Goal: Book appointment/travel/reservation

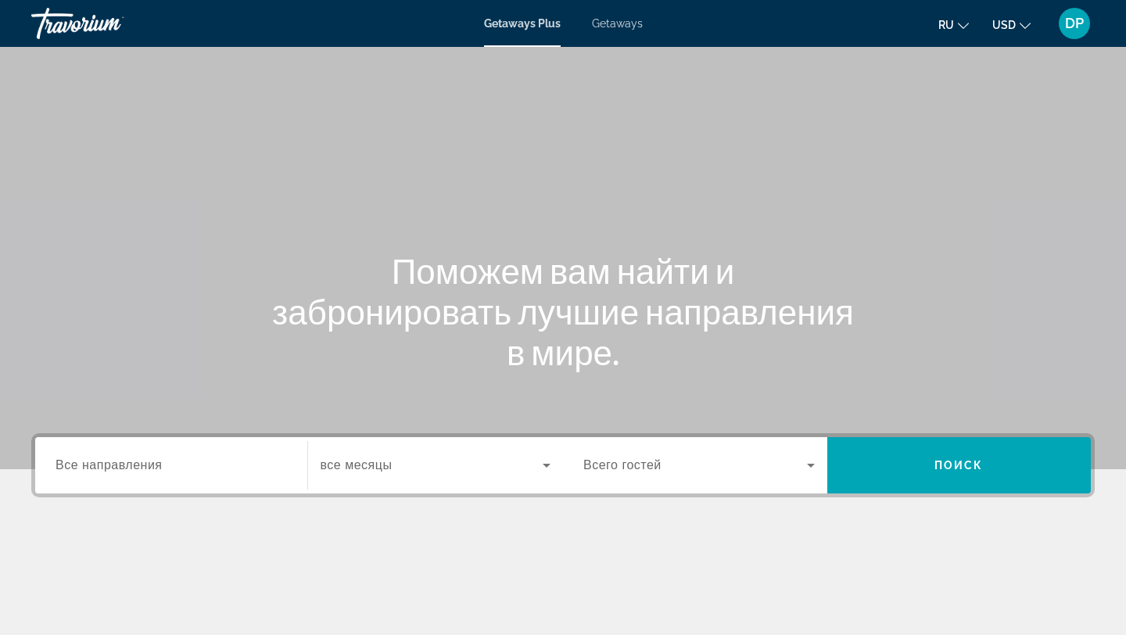
click at [629, 27] on span "Getaways" at bounding box center [617, 23] width 51 height 13
click at [710, 475] on div "Search widget" at bounding box center [698, 465] width 231 height 44
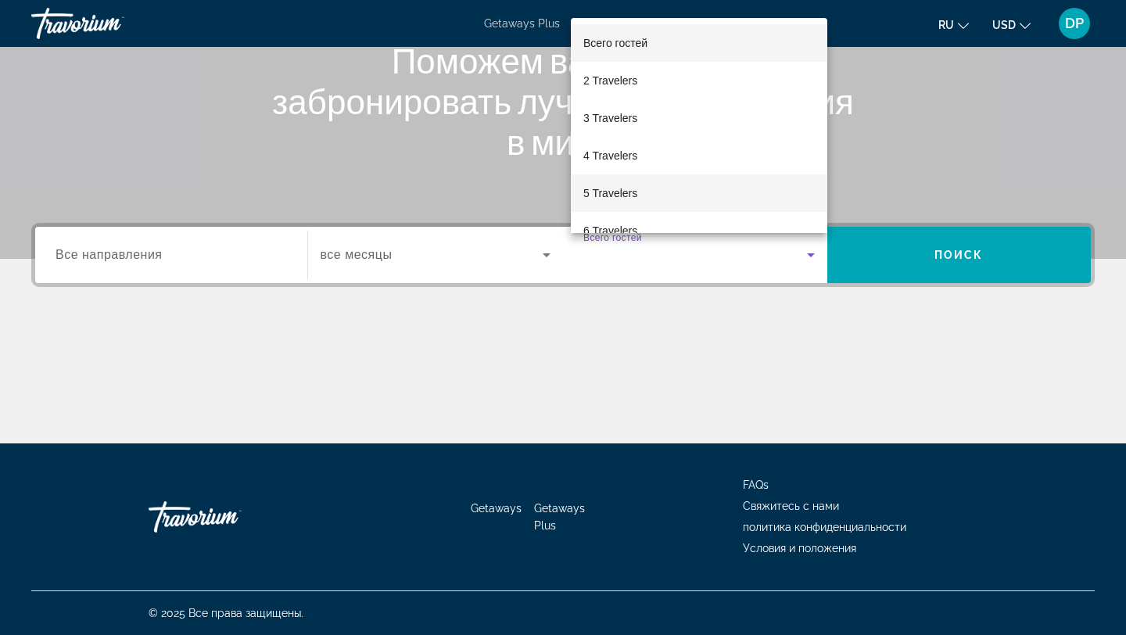
scroll to position [173, 0]
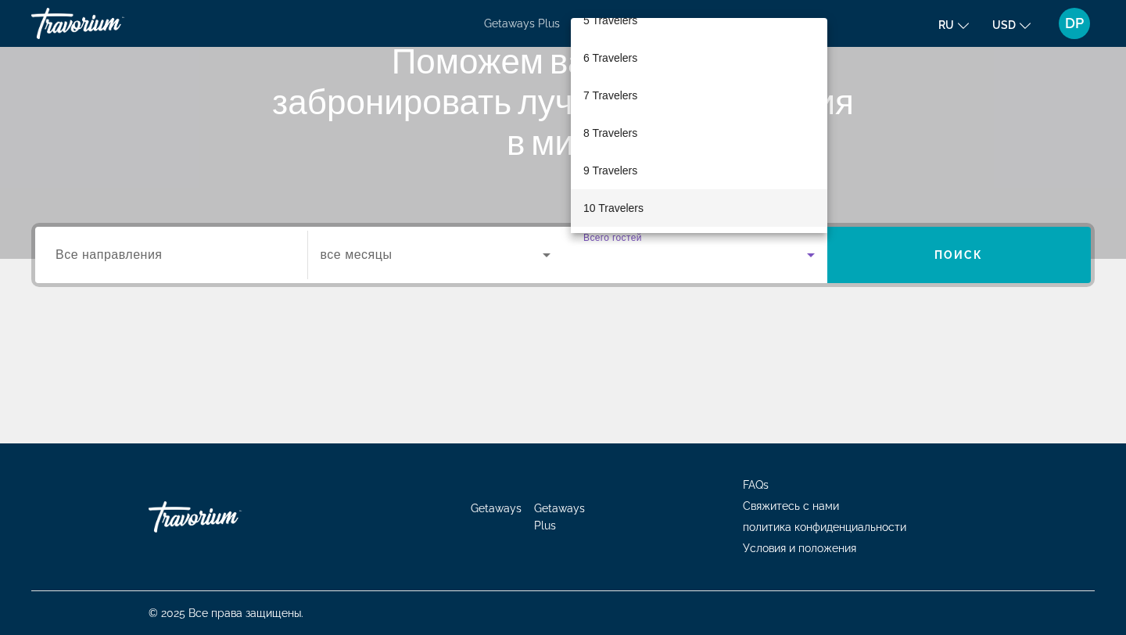
click at [665, 198] on mat-option "10 Travelers" at bounding box center [699, 208] width 256 height 38
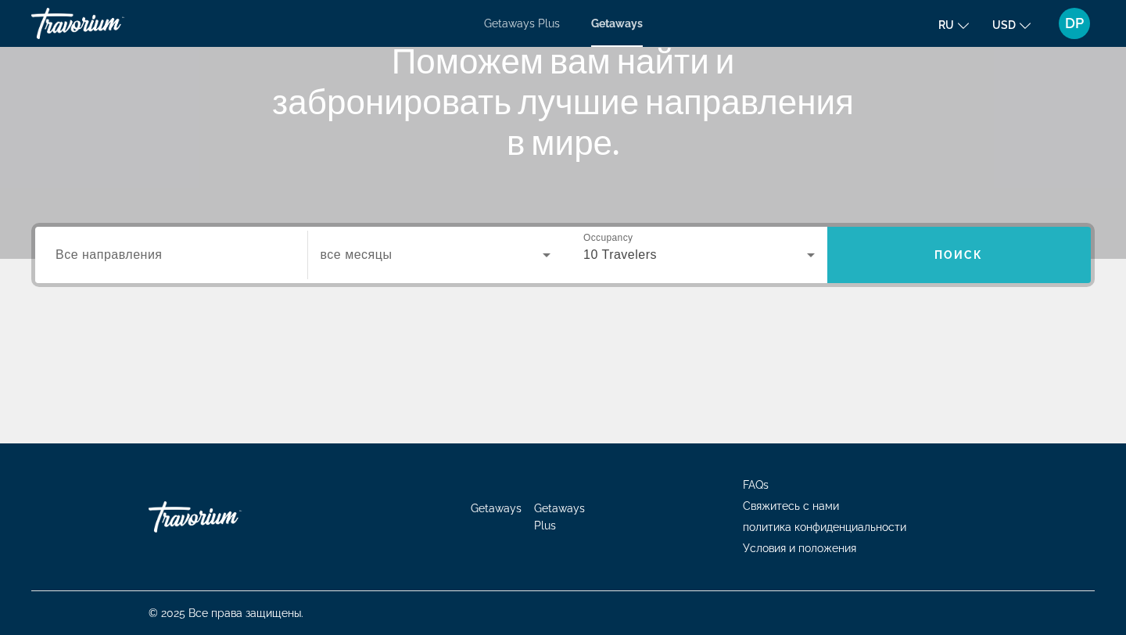
click at [945, 256] on span "Поиск" at bounding box center [958, 255] width 49 height 13
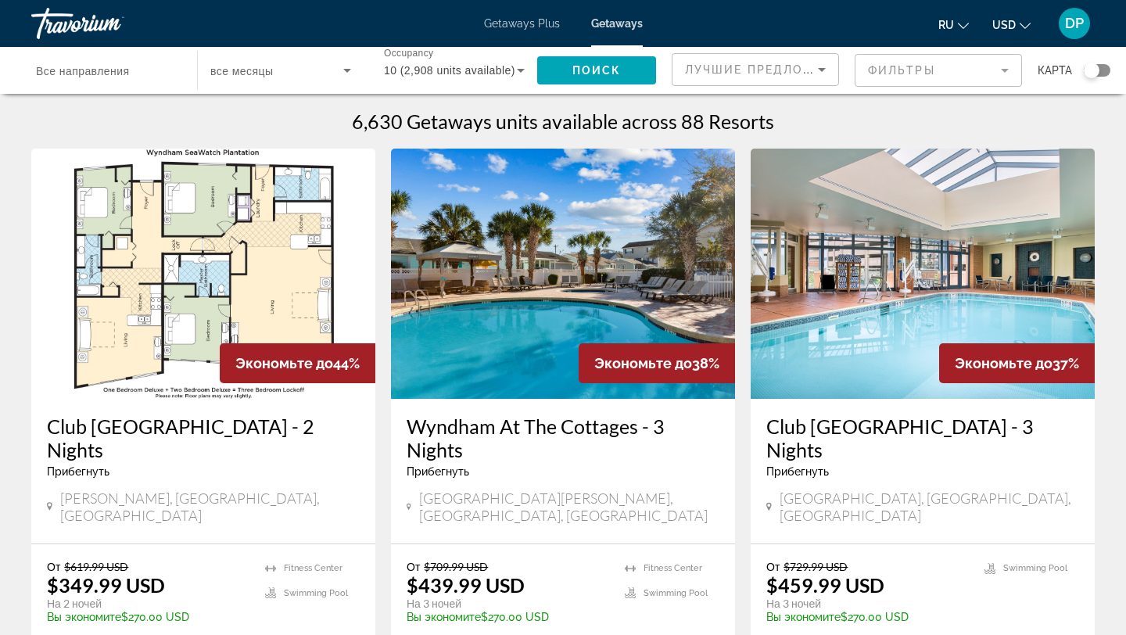
click at [185, 59] on div "Destination Все направления" at bounding box center [106, 70] width 166 height 45
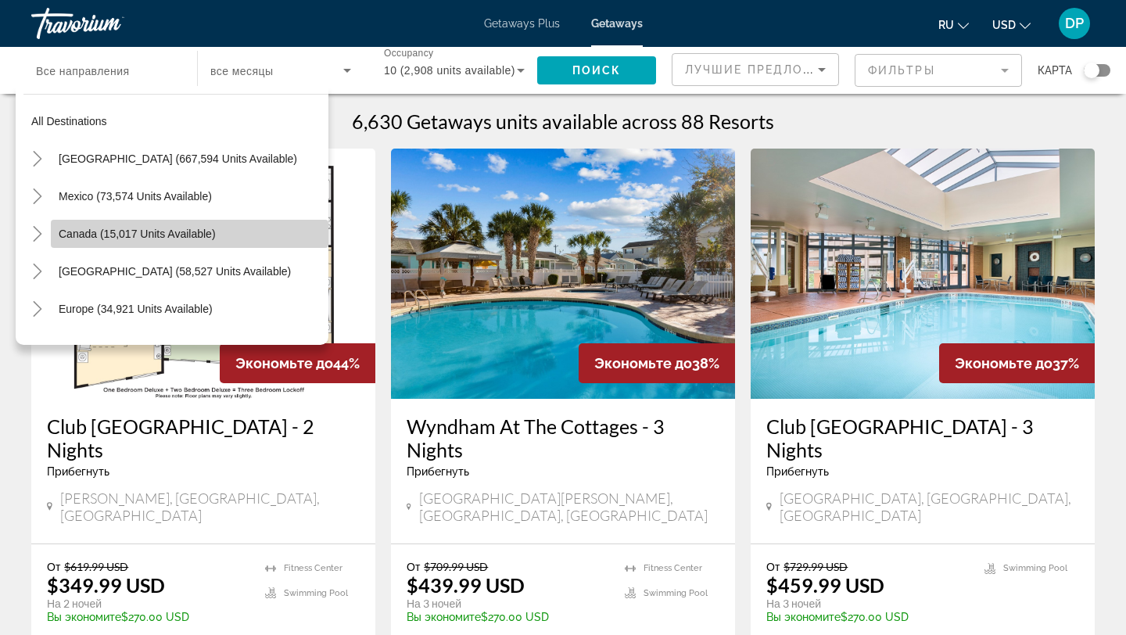
click at [131, 230] on span "Canada (15,017 units available)" at bounding box center [137, 234] width 157 height 13
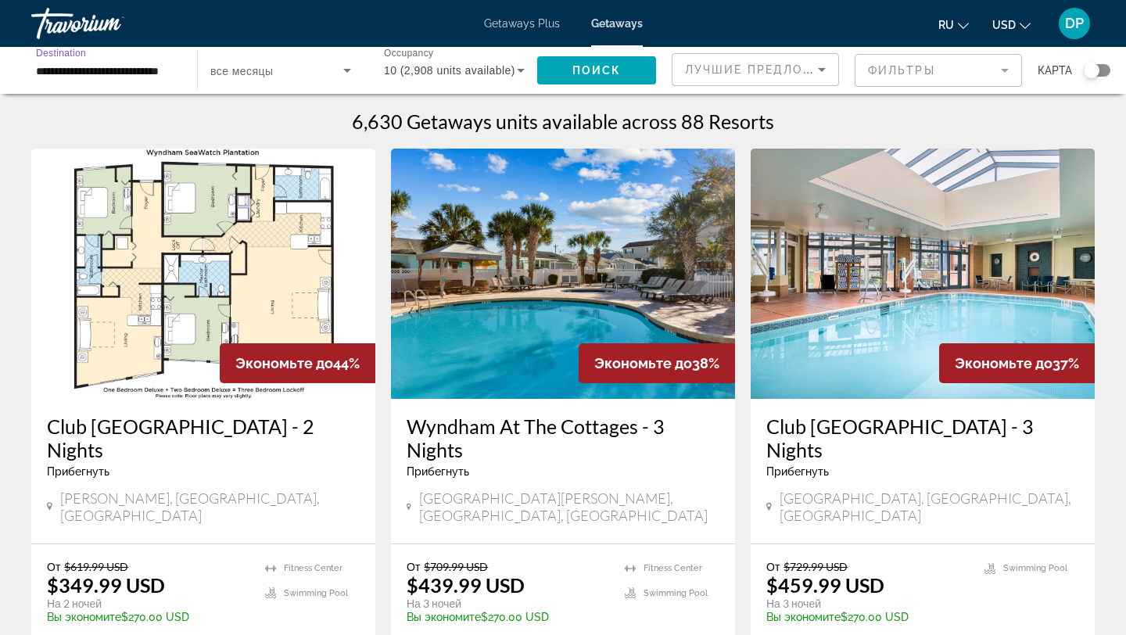
click at [111, 69] on input "**********" at bounding box center [106, 71] width 141 height 19
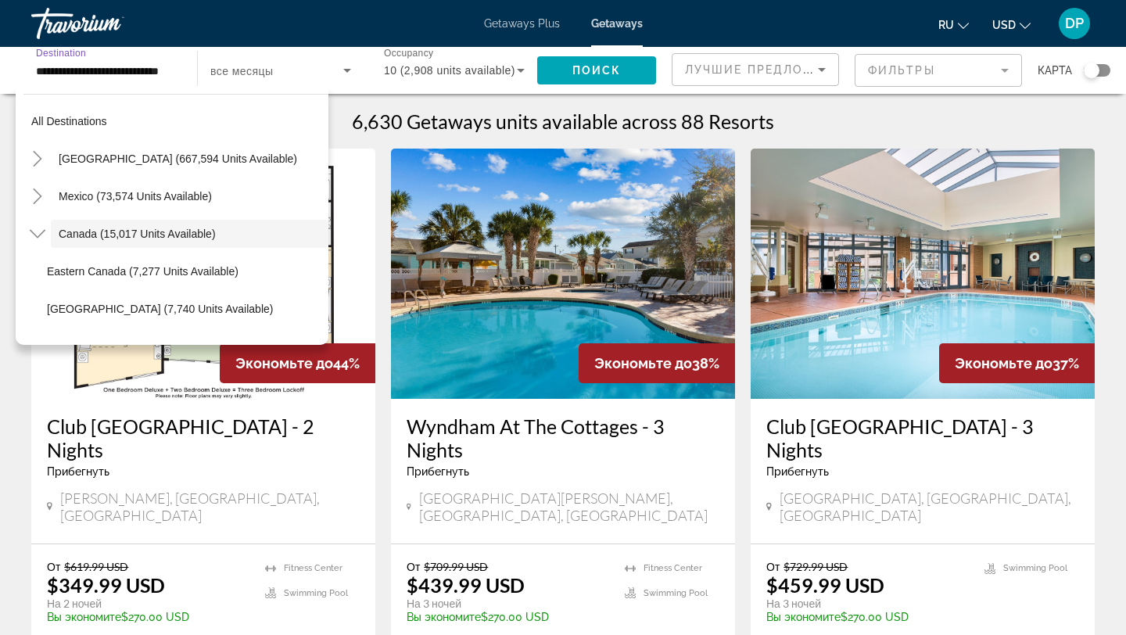
scroll to position [18, 0]
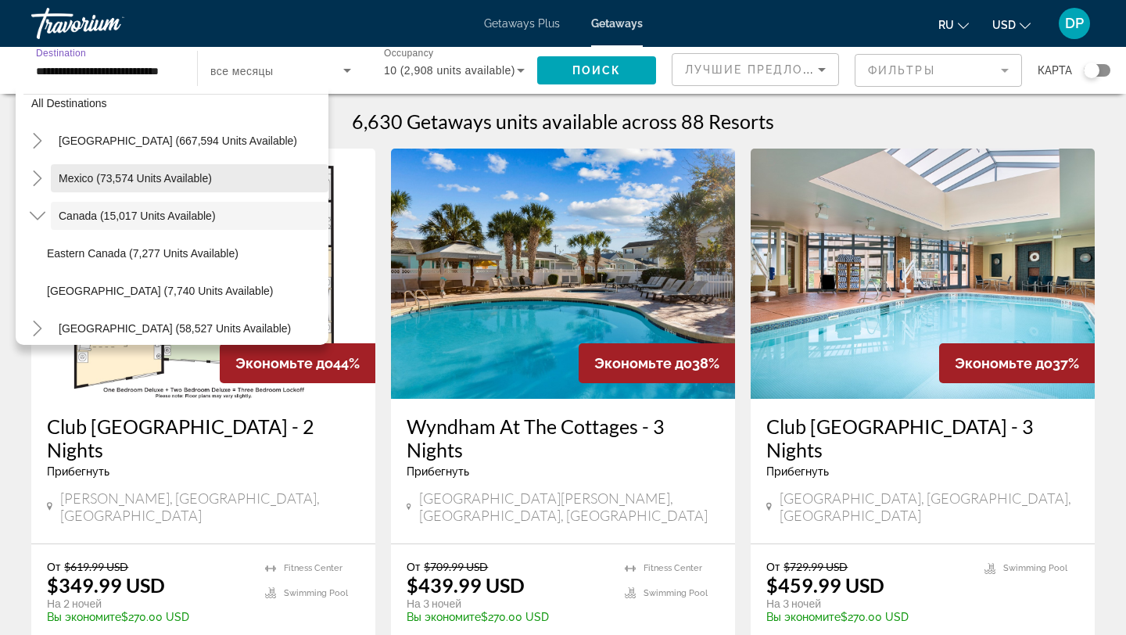
click at [99, 185] on span "Search widget" at bounding box center [190, 179] width 278 height 38
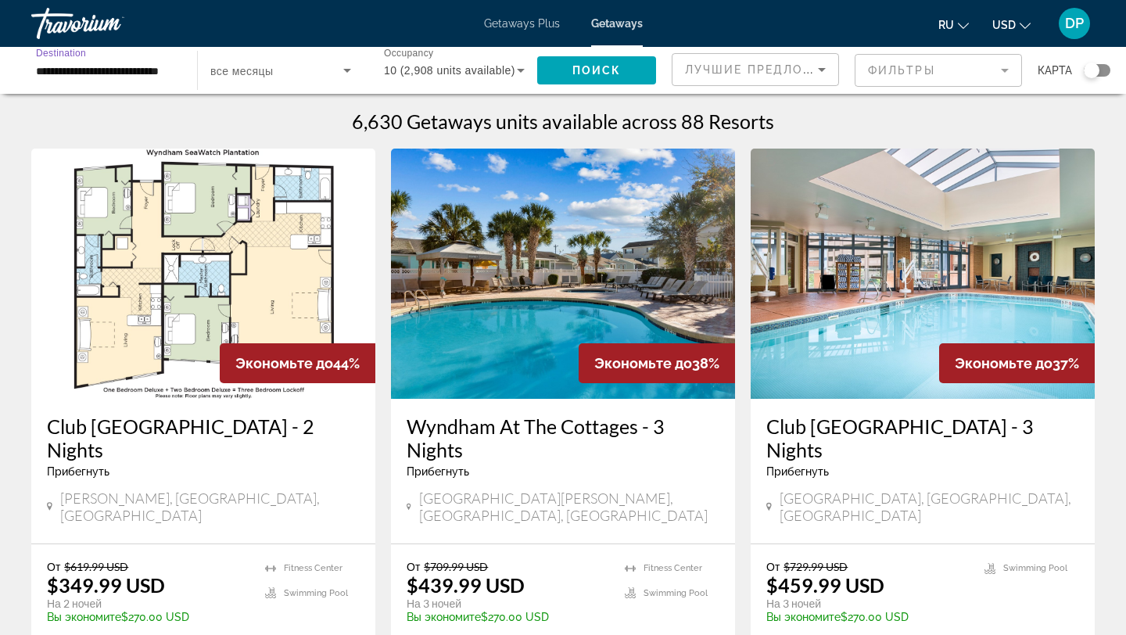
click at [117, 71] on input "**********" at bounding box center [106, 71] width 141 height 19
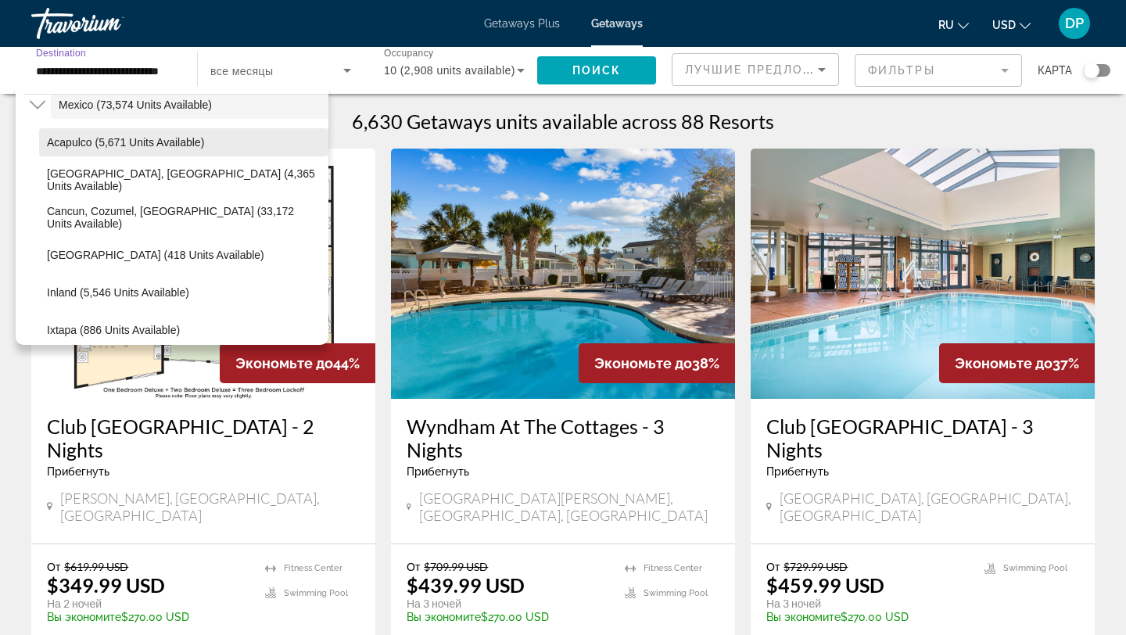
scroll to position [0, 0]
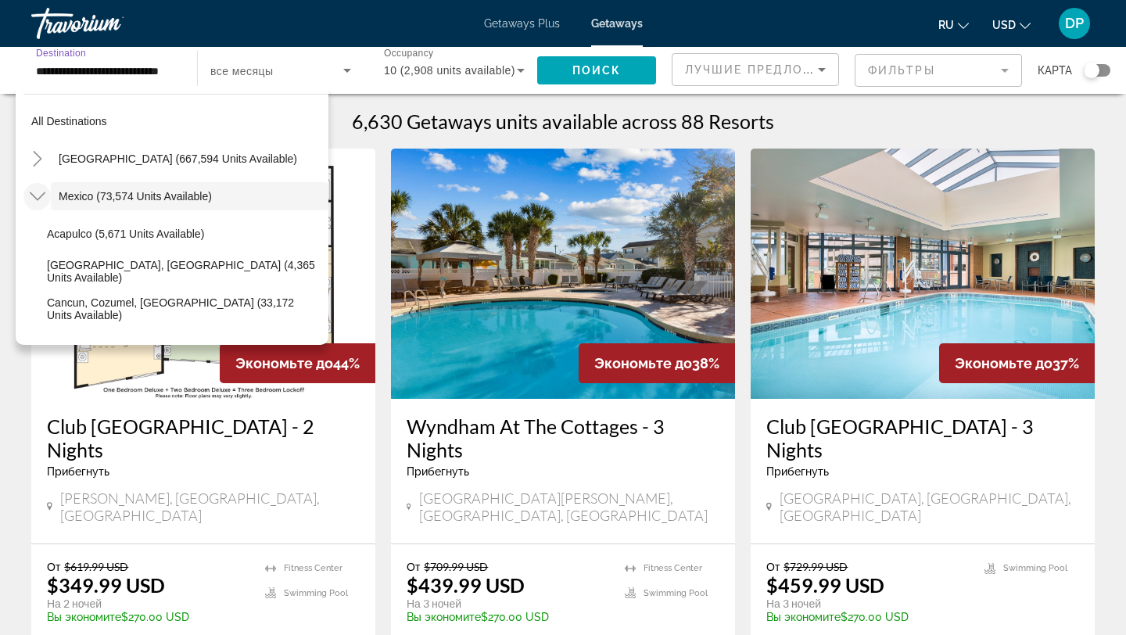
click at [41, 198] on icon "Toggle Mexico (73,574 units available)" at bounding box center [38, 196] width 16 height 16
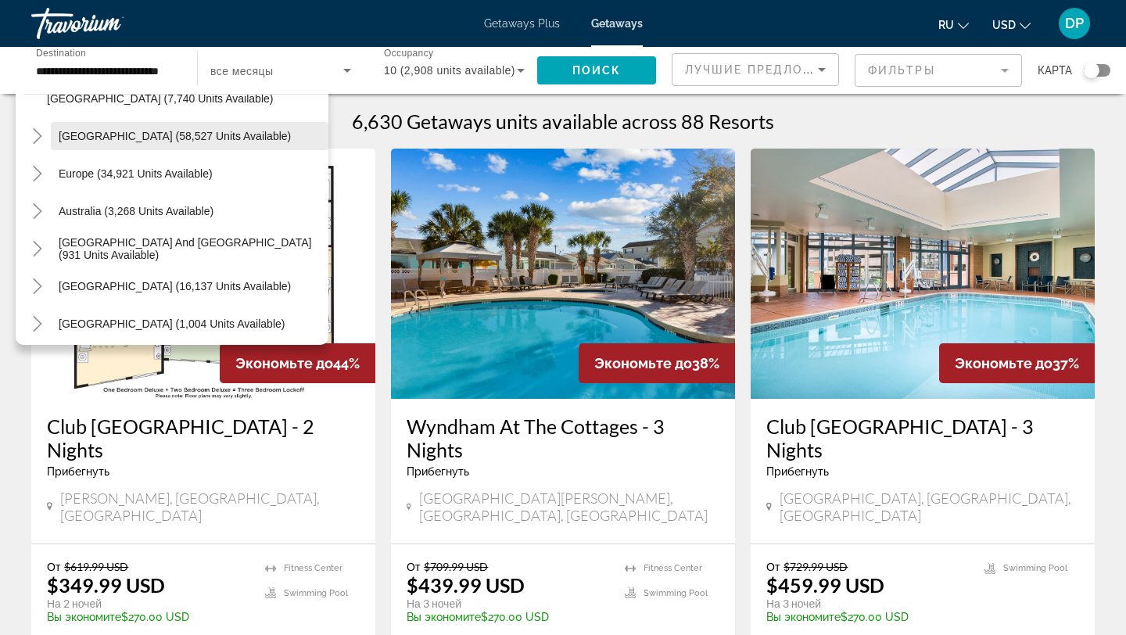
scroll to position [211, 0]
click at [84, 130] on span "Caribbean & Atlantic Islands (58,527 units available)" at bounding box center [175, 135] width 232 height 13
type input "**********"
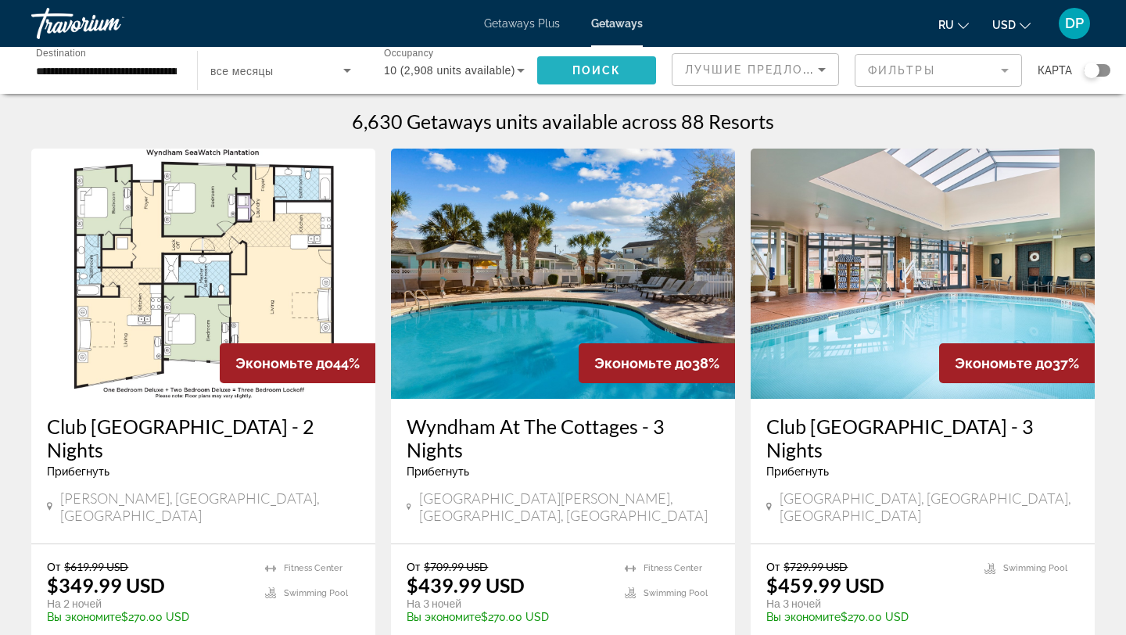
click at [576, 66] on span "Поиск" at bounding box center [596, 70] width 49 height 13
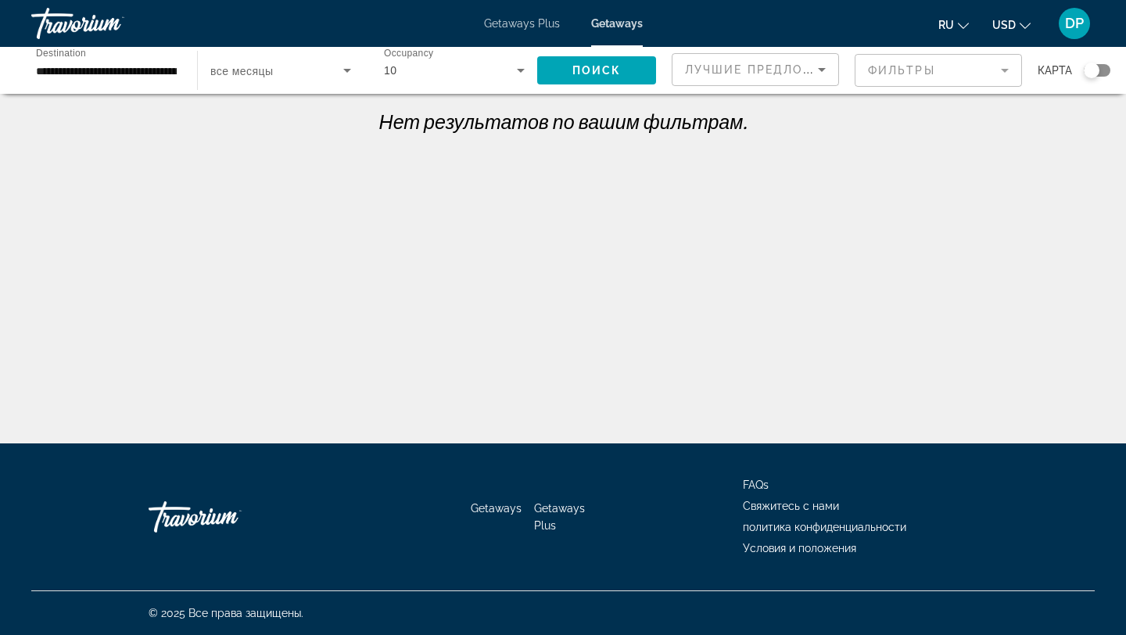
click at [489, 70] on div "10" at bounding box center [450, 70] width 133 height 19
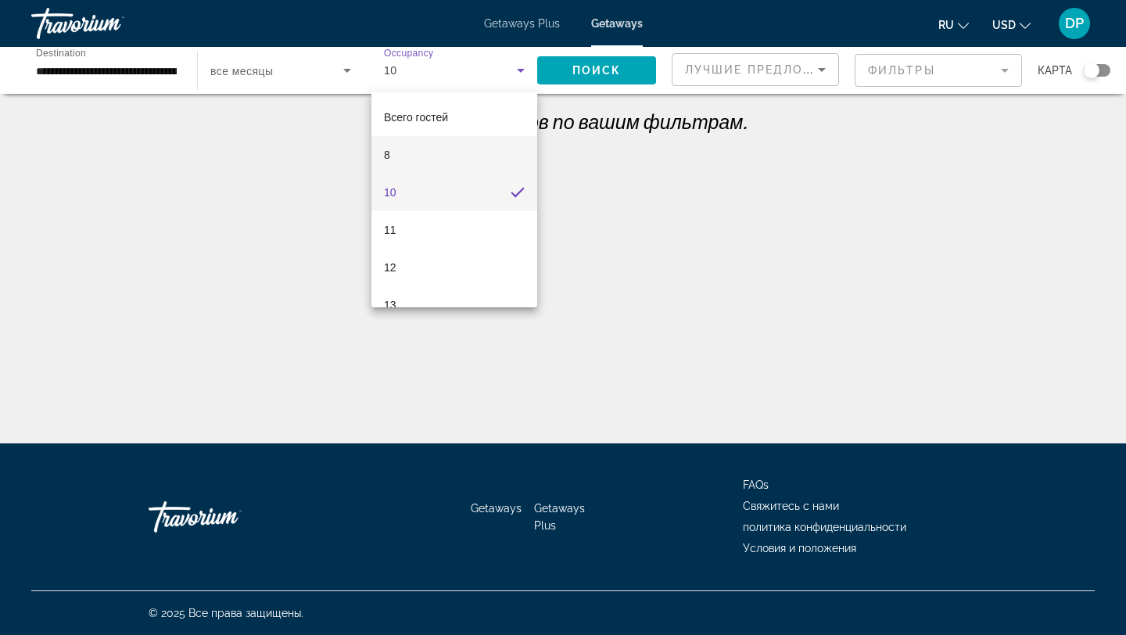
click at [462, 137] on mat-option "8" at bounding box center [454, 155] width 166 height 38
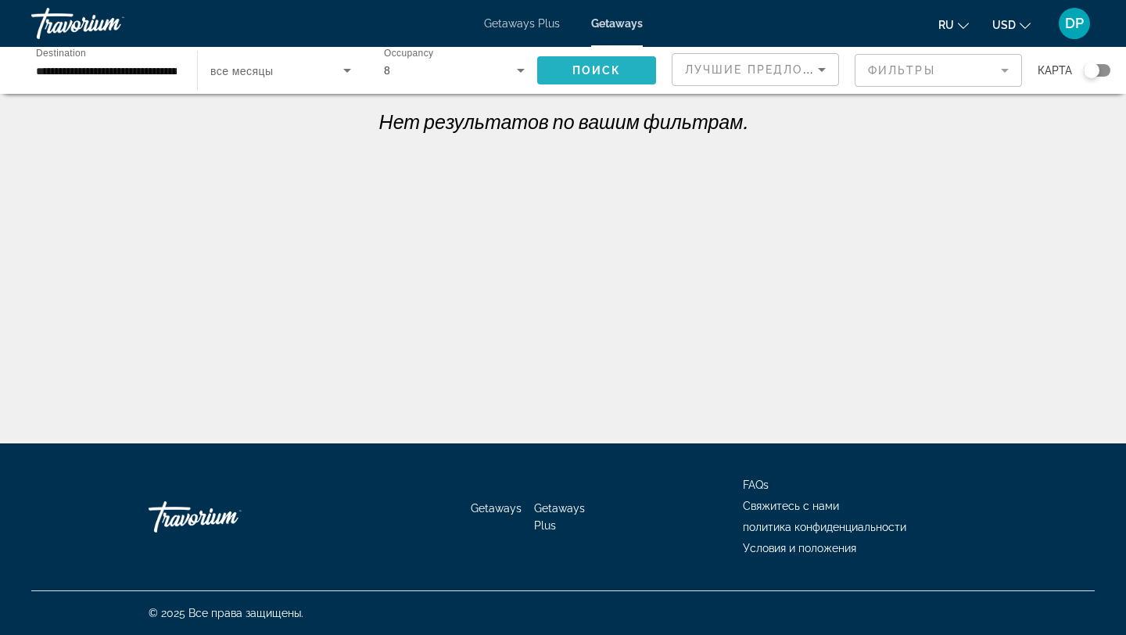
click at [575, 74] on span "Поиск" at bounding box center [596, 70] width 49 height 13
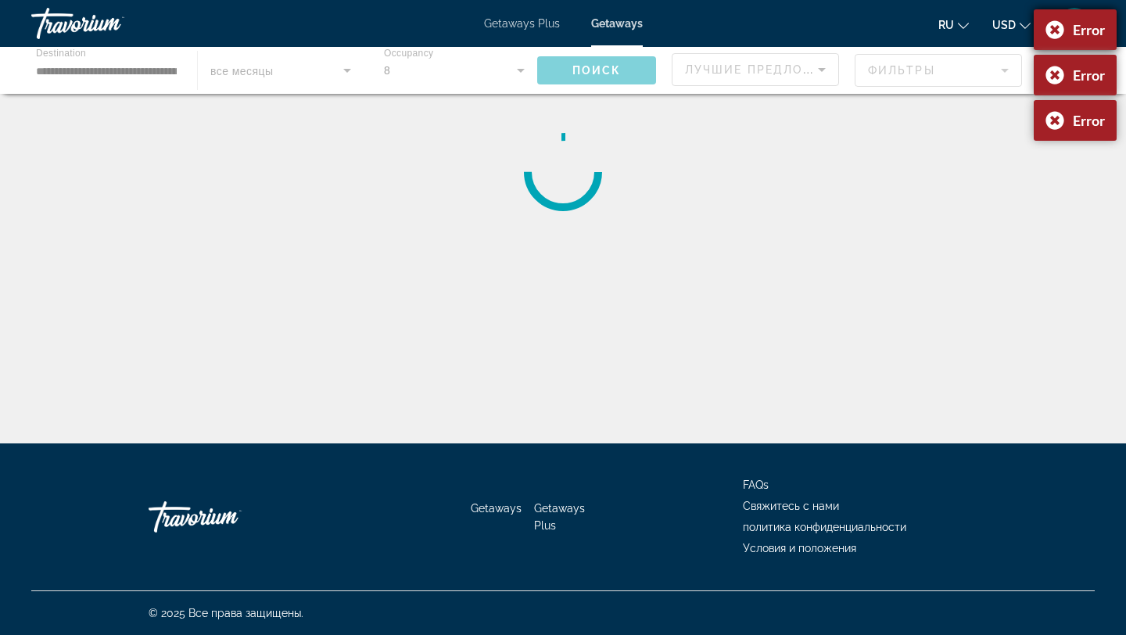
click at [1055, 27] on div "Error" at bounding box center [1075, 29] width 83 height 41
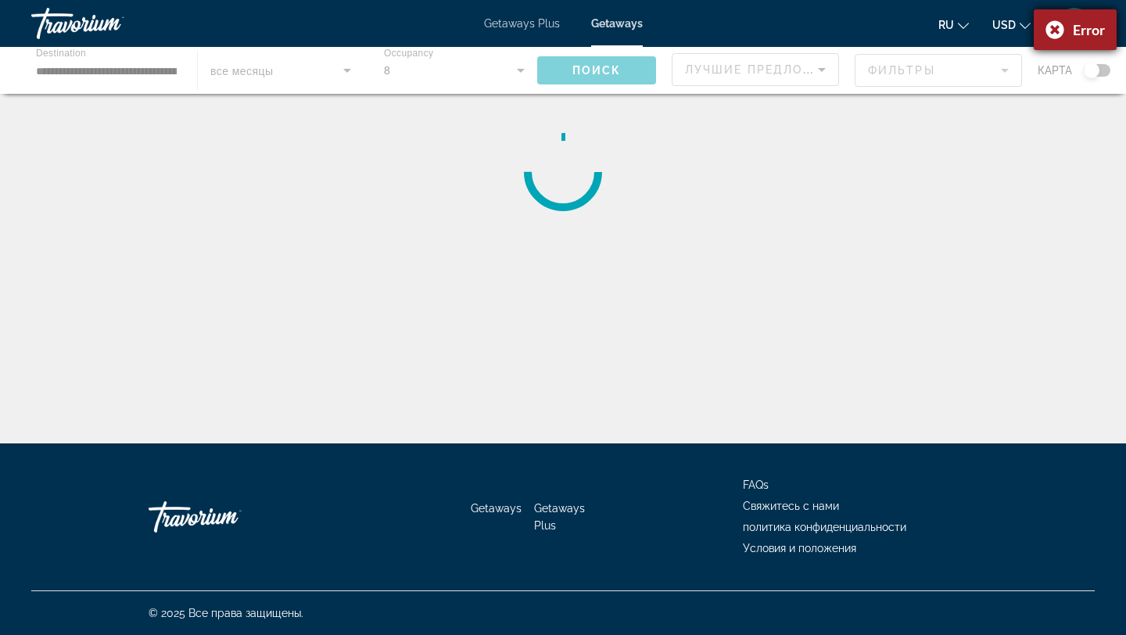
click at [1052, 34] on div "Error" at bounding box center [1075, 29] width 83 height 41
click at [435, 220] on div "Main content" at bounding box center [562, 171] width 1063 height 125
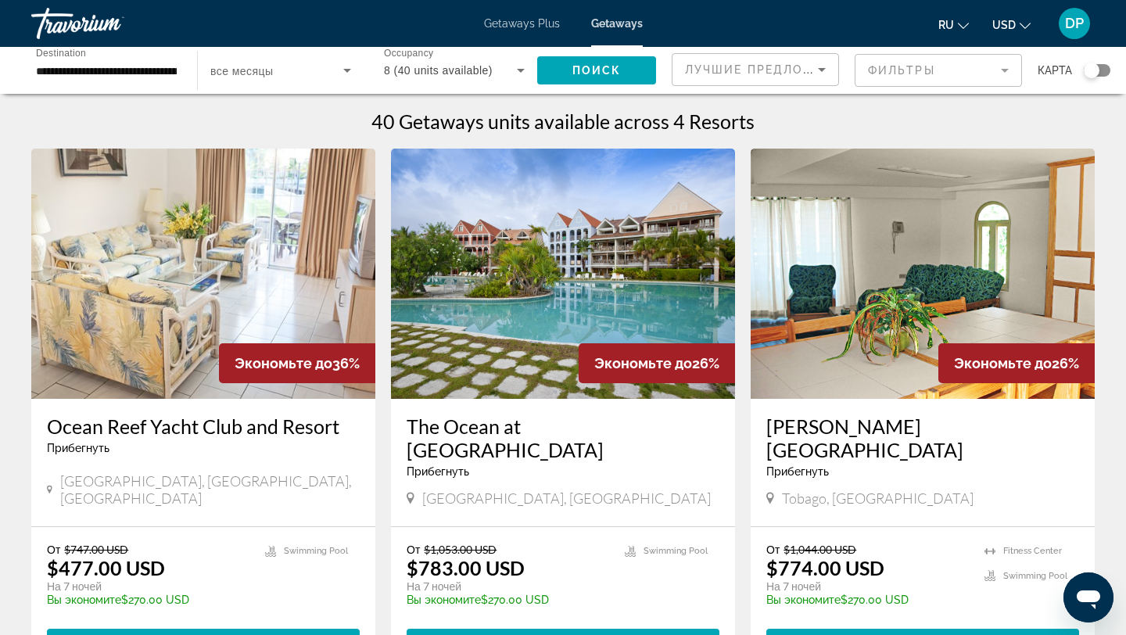
click at [156, 64] on input "**********" at bounding box center [106, 71] width 141 height 19
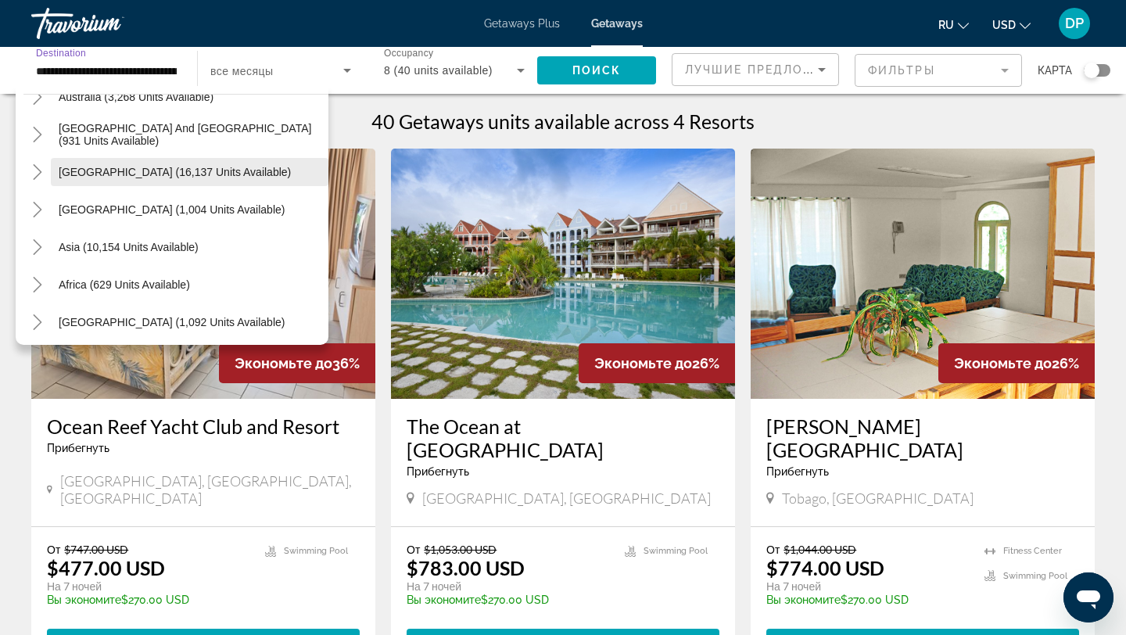
scroll to position [779, 0]
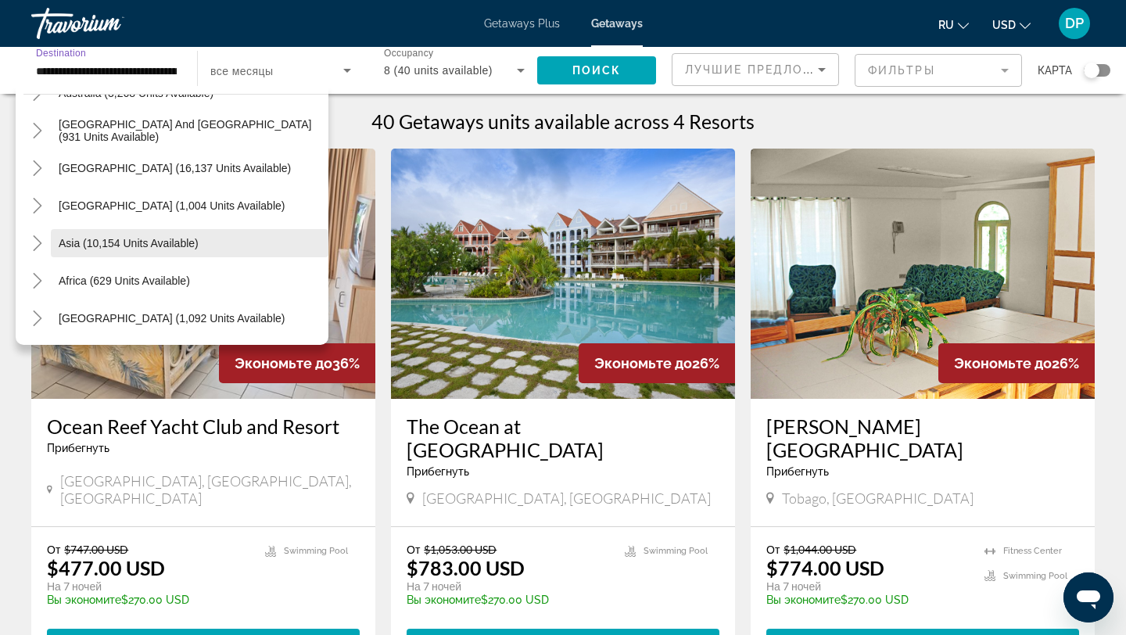
click at [131, 243] on span "Asia (10,154 units available)" at bounding box center [129, 243] width 140 height 13
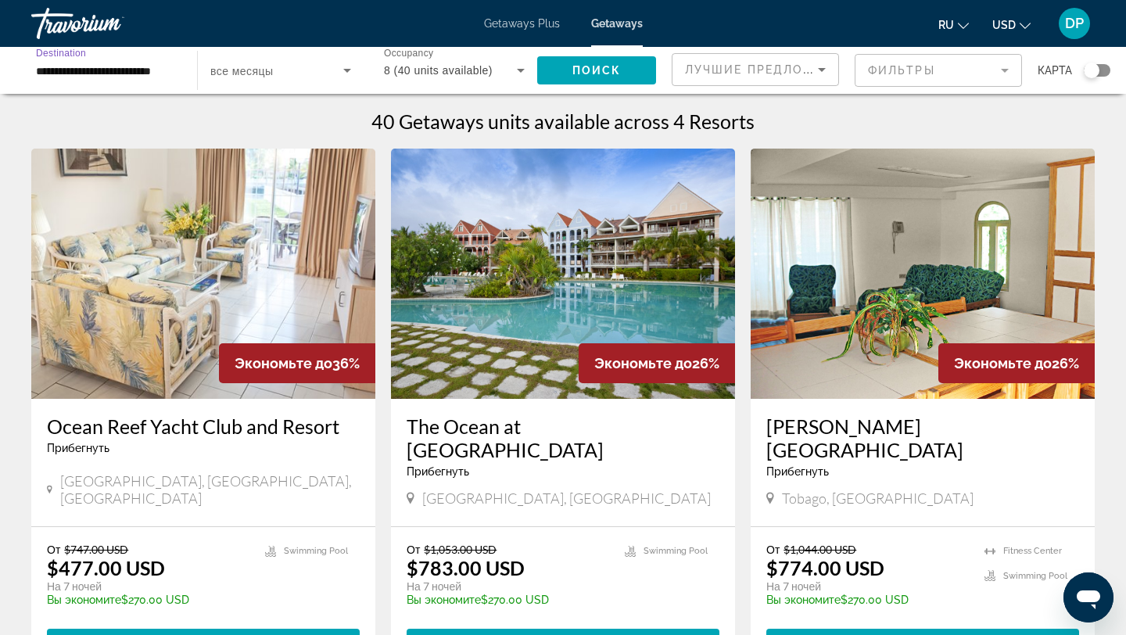
click at [499, 66] on div "8 (40 units available)" at bounding box center [450, 70] width 133 height 19
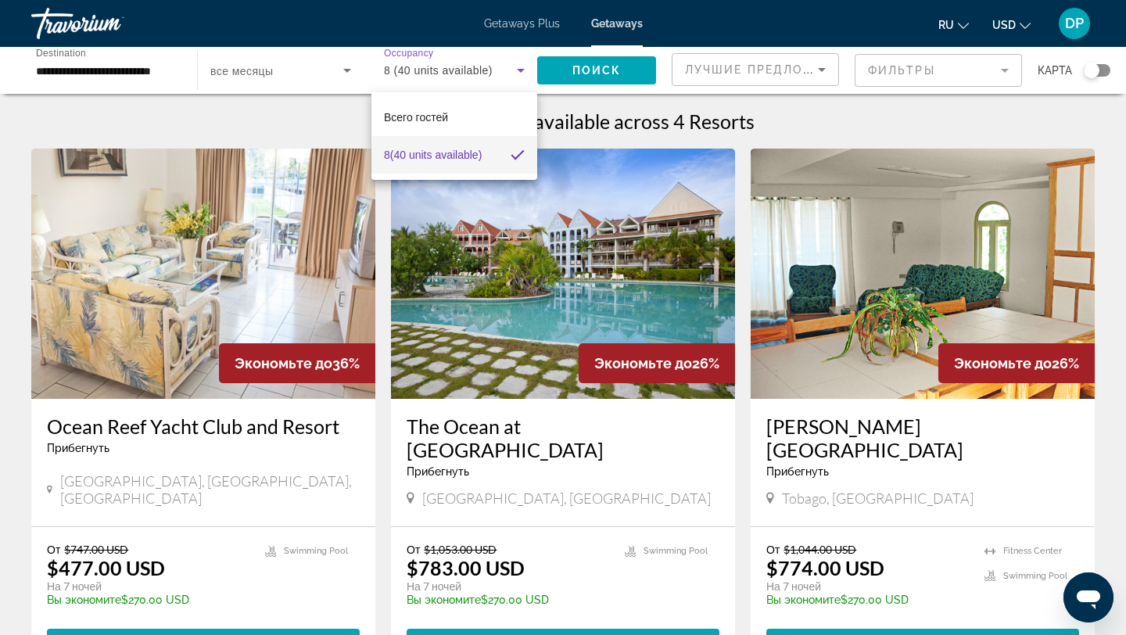
click at [850, 106] on div at bounding box center [563, 317] width 1126 height 635
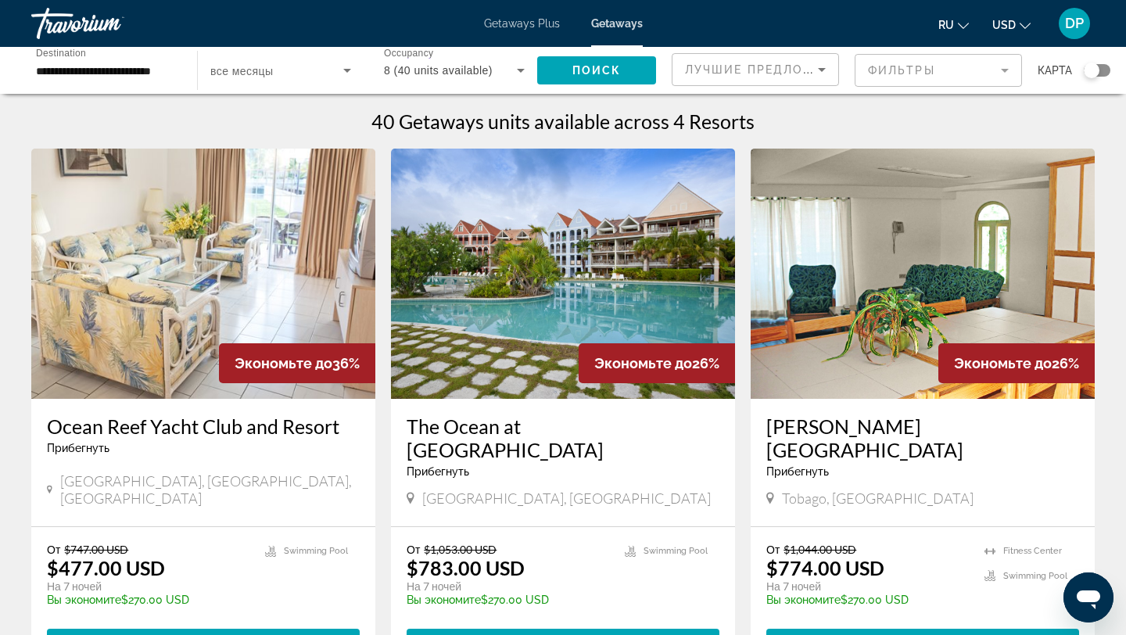
click at [1095, 72] on div "Search widget" at bounding box center [1092, 71] width 16 height 16
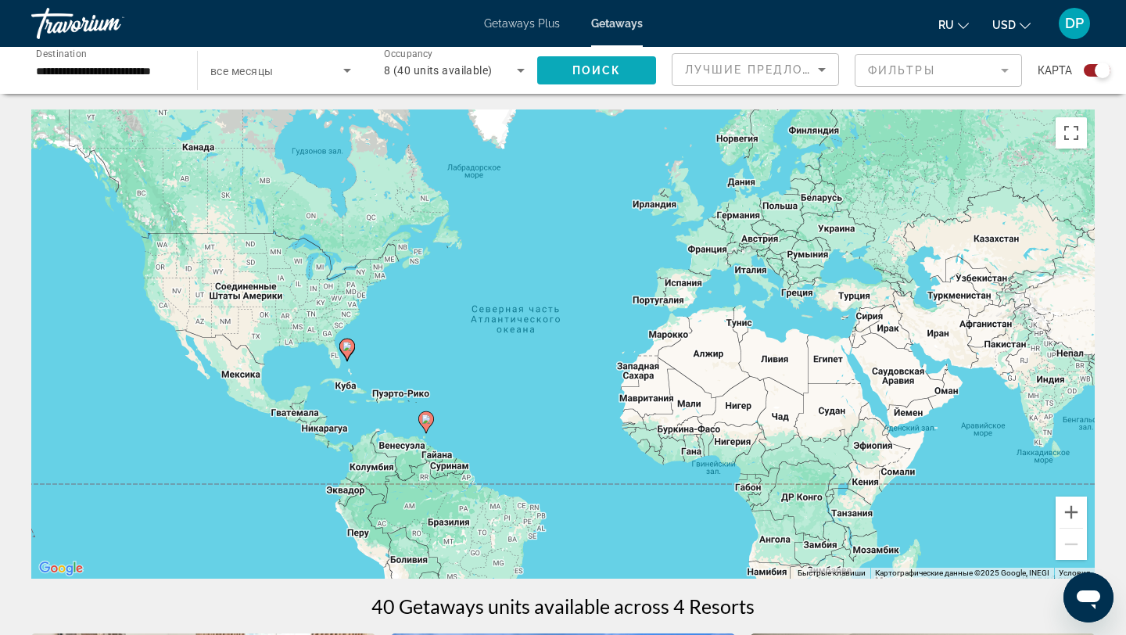
click at [616, 66] on span "Поиск" at bounding box center [596, 70] width 49 height 13
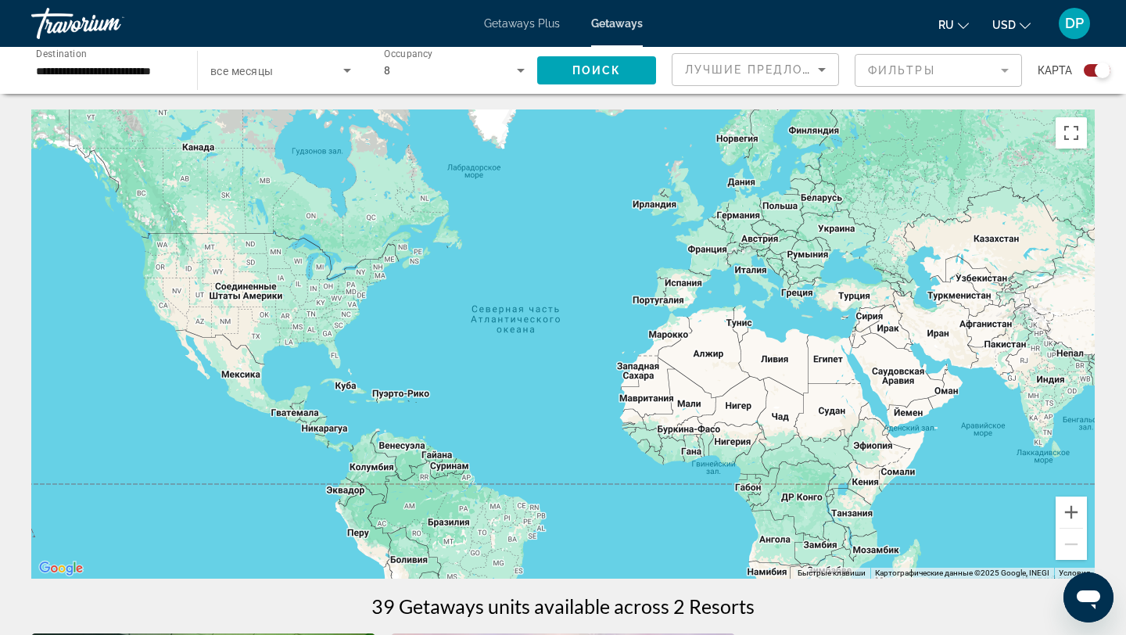
click at [507, 66] on div "8" at bounding box center [450, 70] width 133 height 19
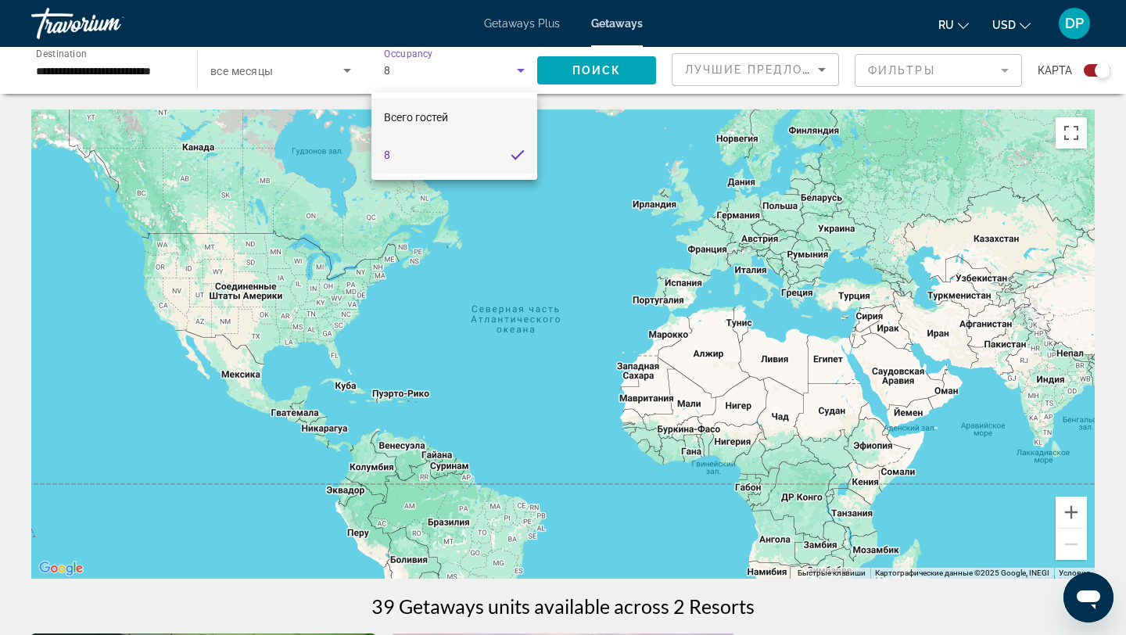
click at [432, 115] on span "Всего гостей" at bounding box center [416, 117] width 64 height 13
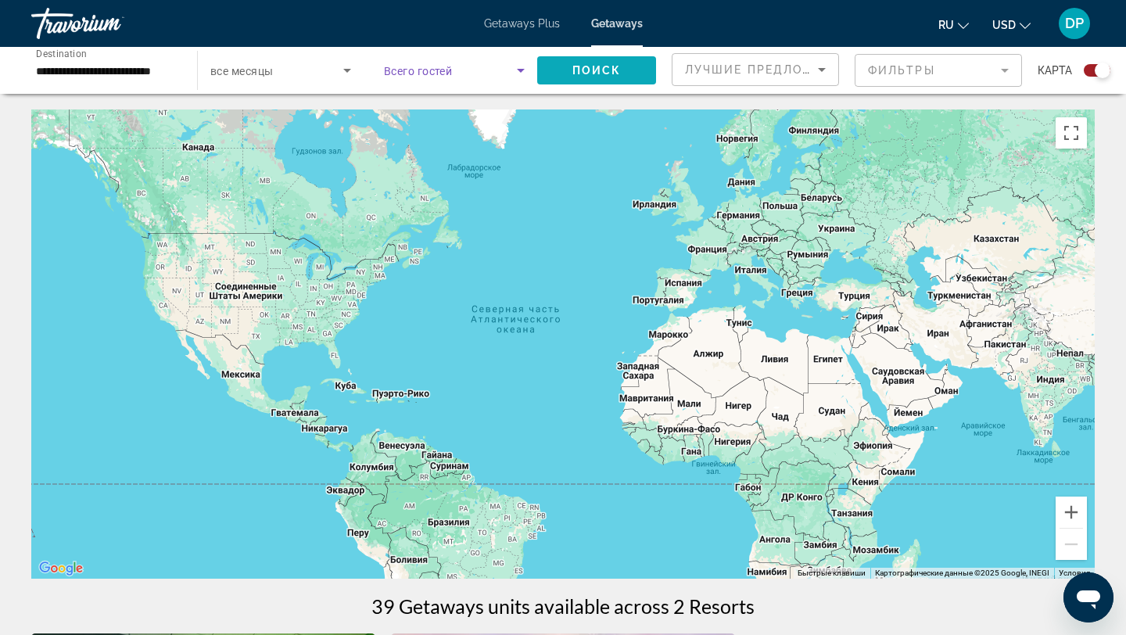
click at [615, 74] on span "Поиск" at bounding box center [596, 70] width 49 height 13
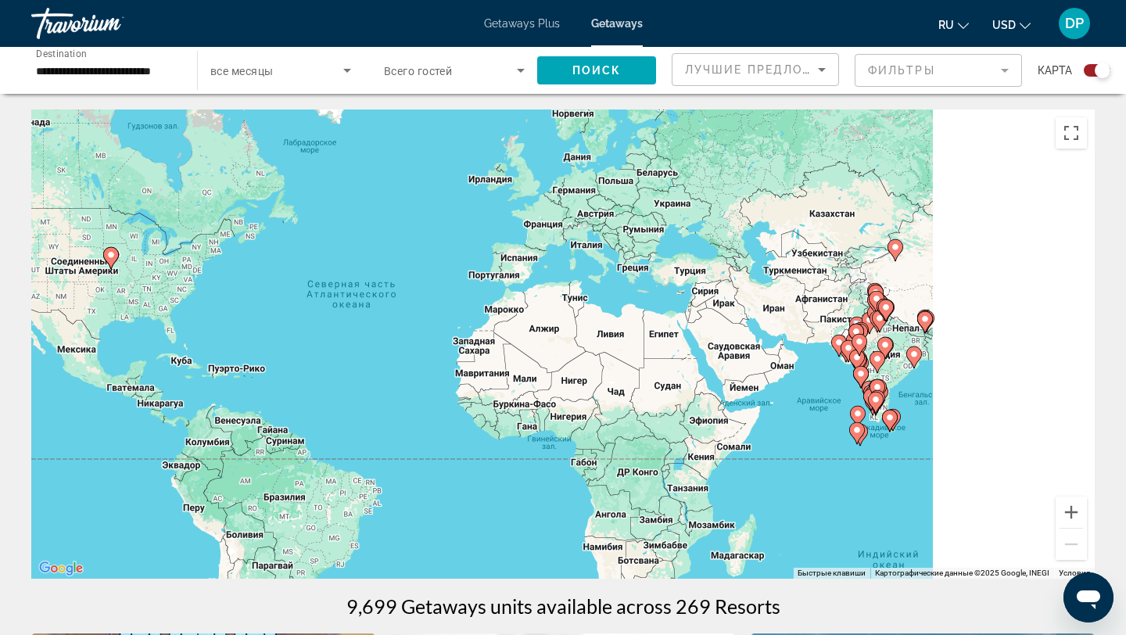
drag, startPoint x: 916, startPoint y: 368, endPoint x: 665, endPoint y: 289, distance: 263.1
click at [665, 289] on div "Чтобы активировать перетаскивание с помощью клавиатуры, нажмите Alt + Ввод. Пос…" at bounding box center [562, 343] width 1063 height 469
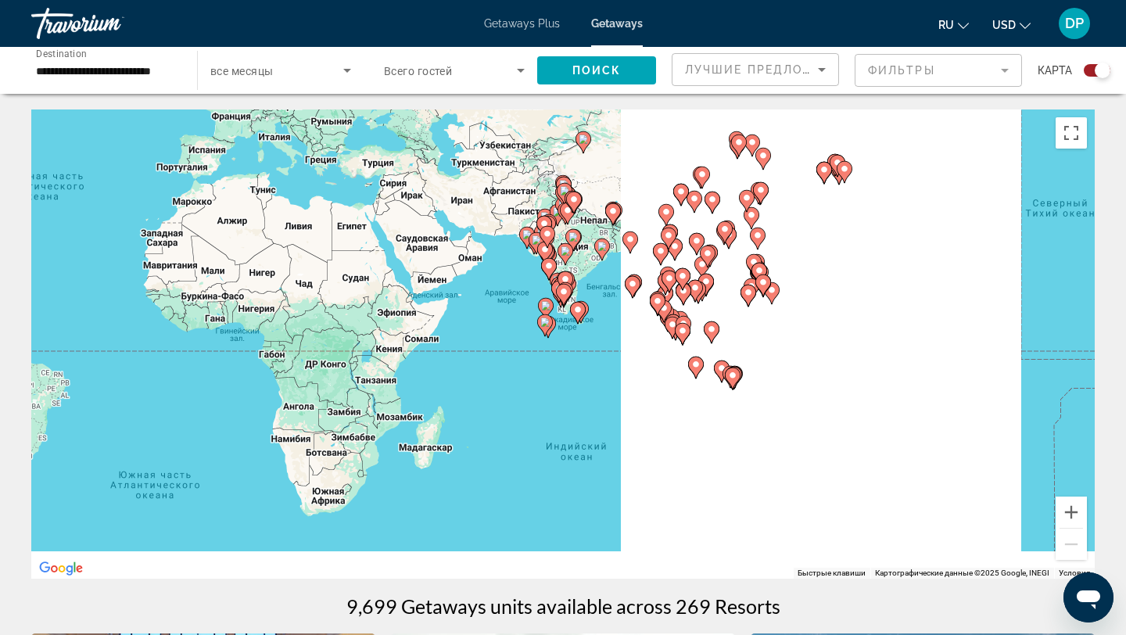
drag, startPoint x: 838, startPoint y: 408, endPoint x: 612, endPoint y: 364, distance: 230.2
click at [612, 364] on div "Чтобы активировать перетаскивание с помощью клавиатуры, нажмите Alt + Ввод. Пос…" at bounding box center [562, 343] width 1063 height 469
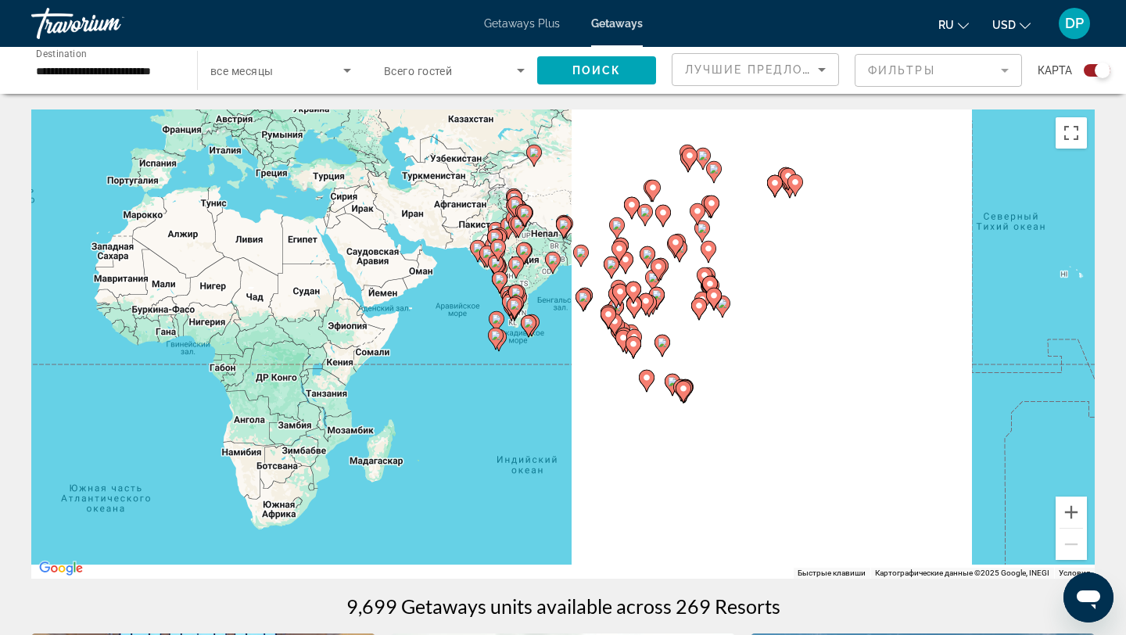
drag, startPoint x: 866, startPoint y: 317, endPoint x: 831, endPoint y: 329, distance: 37.1
click at [831, 329] on div "Чтобы активировать перетаскивание с помощью клавиатуры, нажмите Alt + Ввод. Пос…" at bounding box center [562, 343] width 1063 height 469
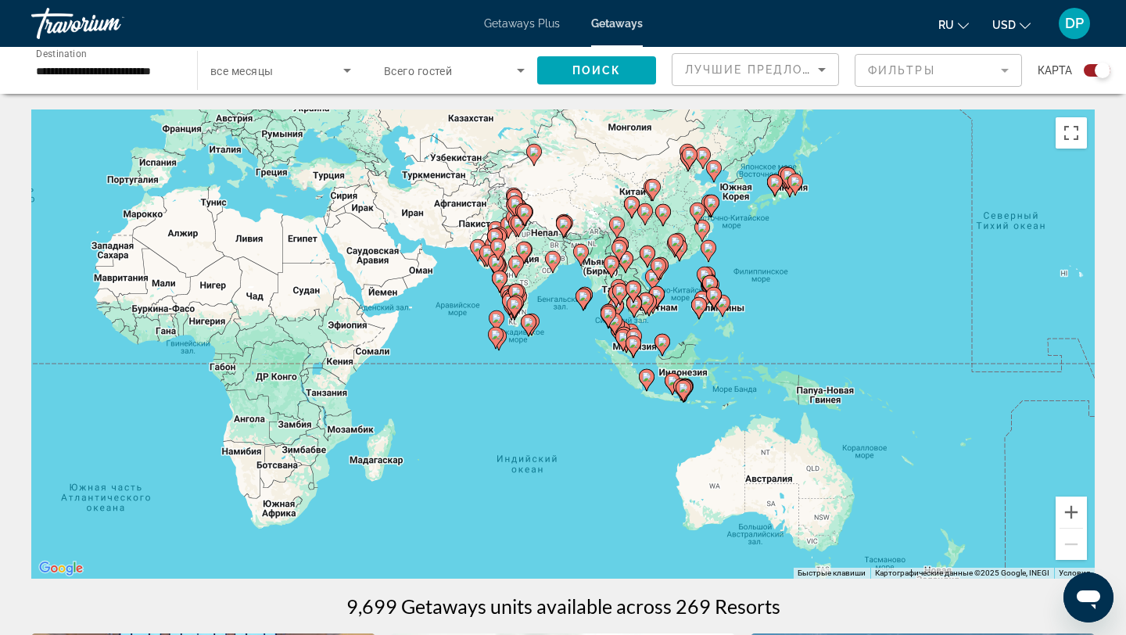
click at [471, 72] on span "Search widget" at bounding box center [450, 70] width 133 height 19
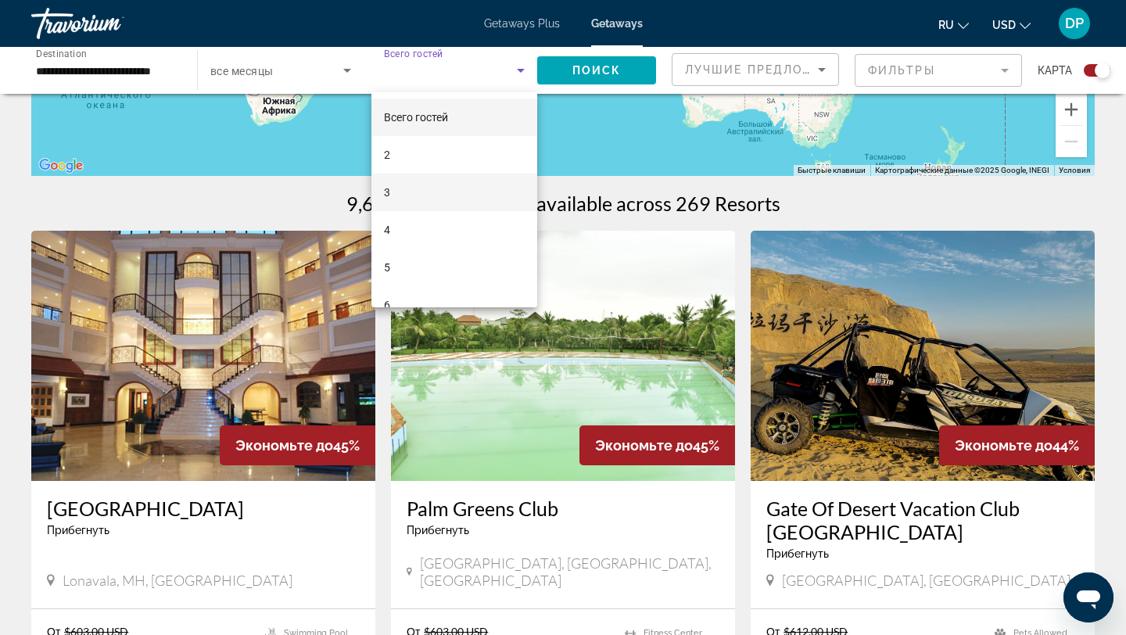
scroll to position [60, 0]
drag, startPoint x: 622, startPoint y: 148, endPoint x: 588, endPoint y: 272, distance: 129.0
click at [588, 270] on div at bounding box center [563, 317] width 1126 height 635
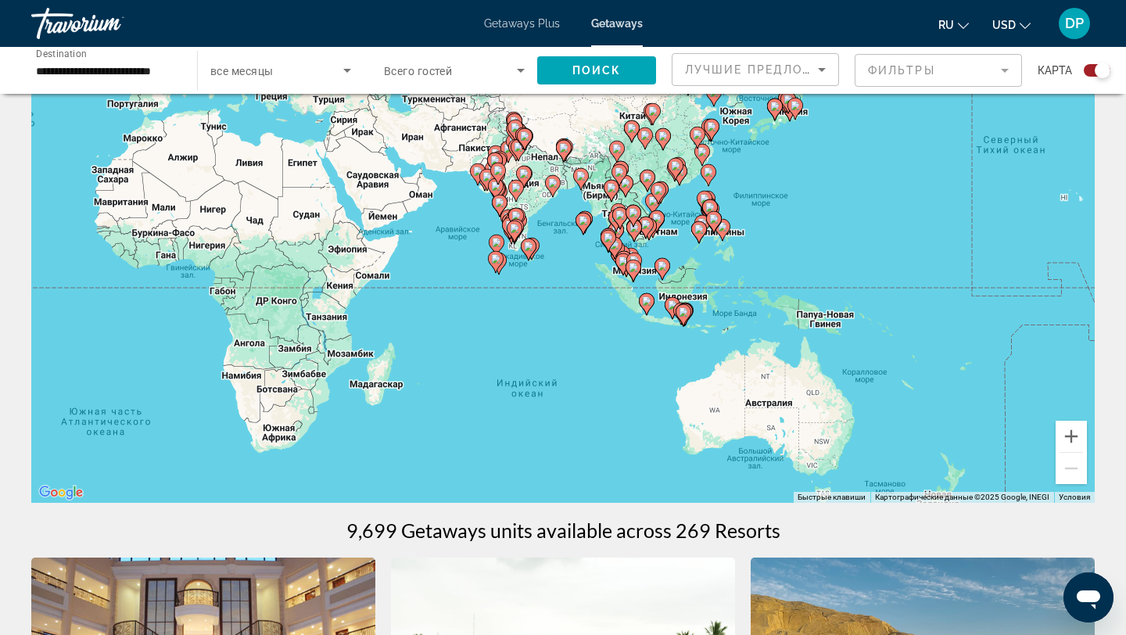
scroll to position [0, 0]
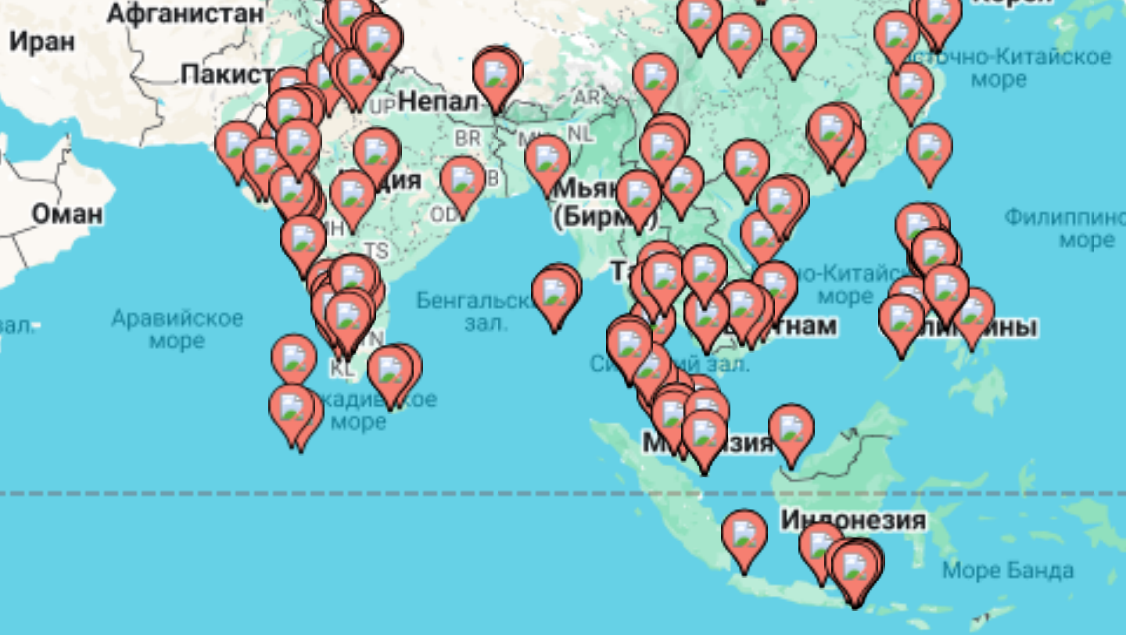
drag, startPoint x: 548, startPoint y: 301, endPoint x: 561, endPoint y: 291, distance: 16.1
click at [561, 291] on div "Чтобы активировать перетаскивание с помощью клавиатуры, нажмите Alt + Ввод. Пос…" at bounding box center [562, 343] width 1063 height 469
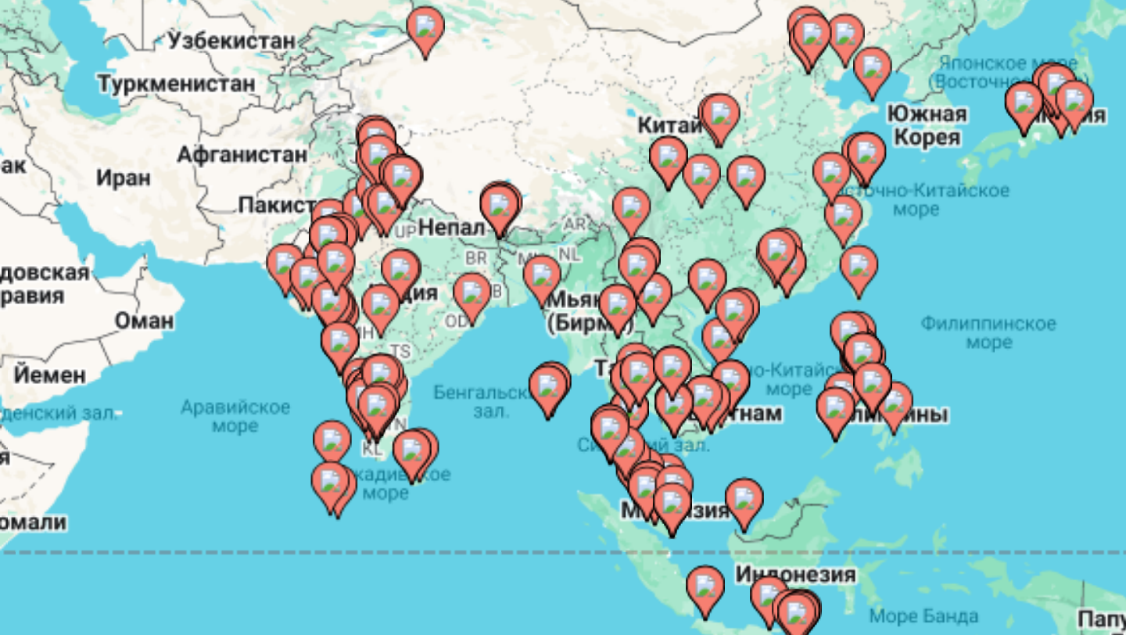
drag, startPoint x: 586, startPoint y: 303, endPoint x: 579, endPoint y: 345, distance: 42.0
click at [579, 345] on div "Чтобы активировать перетаскивание с помощью клавиатуры, нажмите Alt + Ввод. Пос…" at bounding box center [562, 343] width 1063 height 469
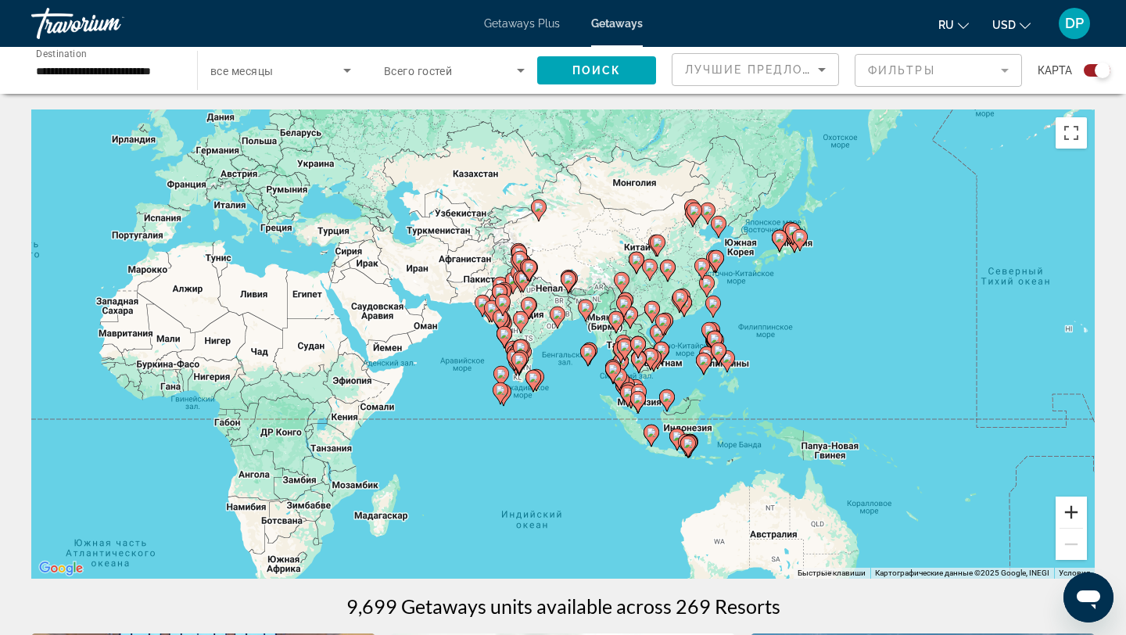
click at [1072, 511] on button "Увеличить" at bounding box center [1071, 512] width 31 height 31
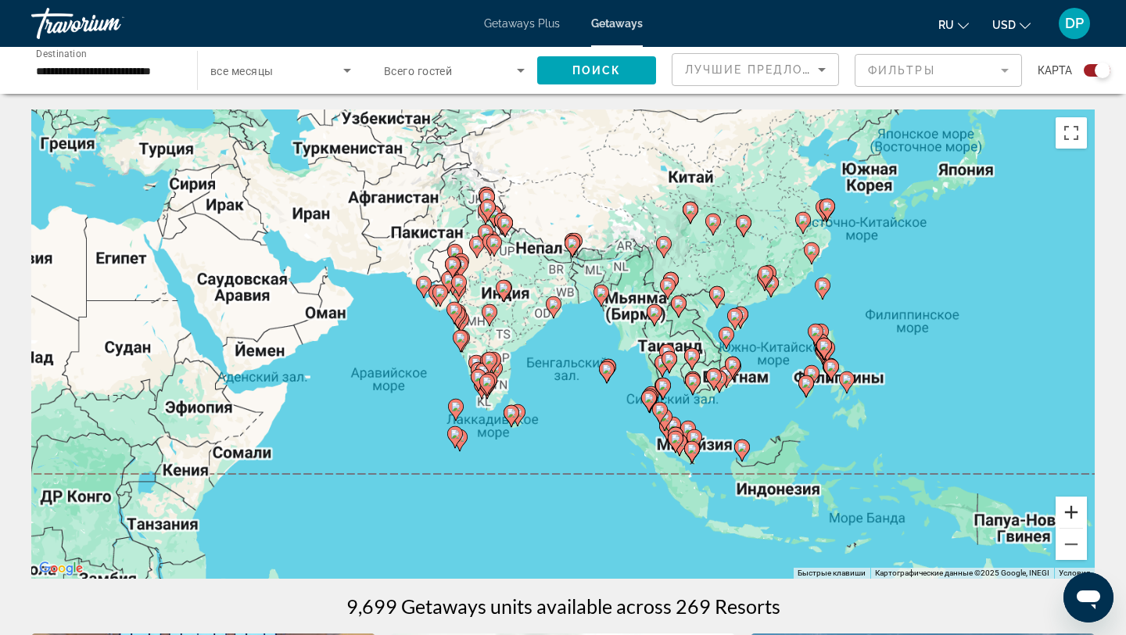
click at [1072, 511] on button "Увеличить" at bounding box center [1071, 512] width 31 height 31
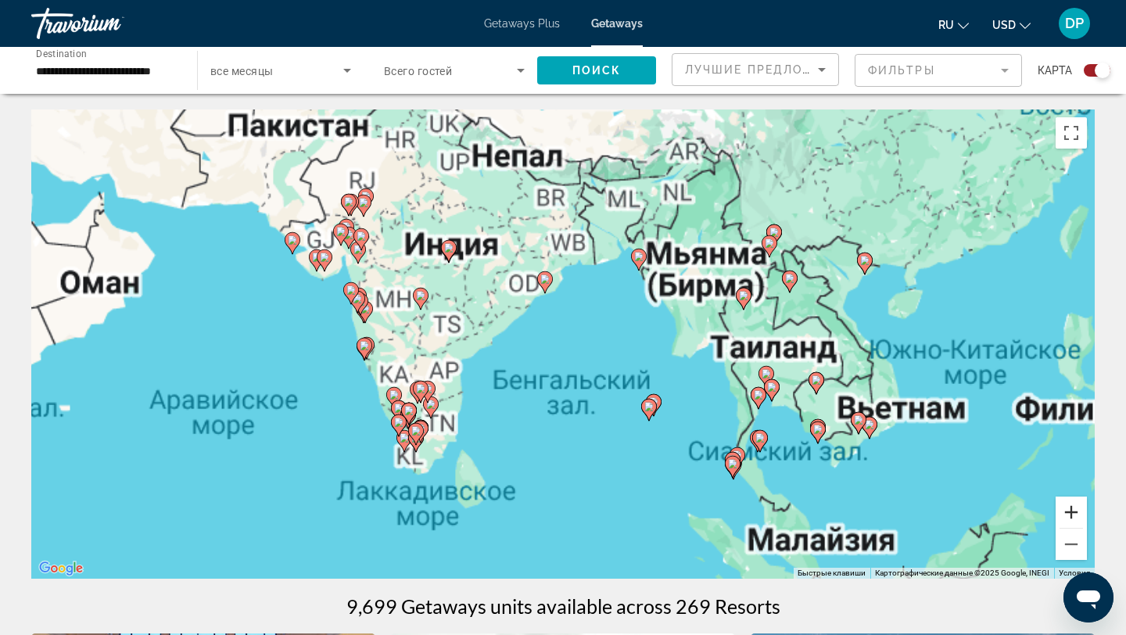
click at [1072, 511] on button "Увеличить" at bounding box center [1071, 512] width 31 height 31
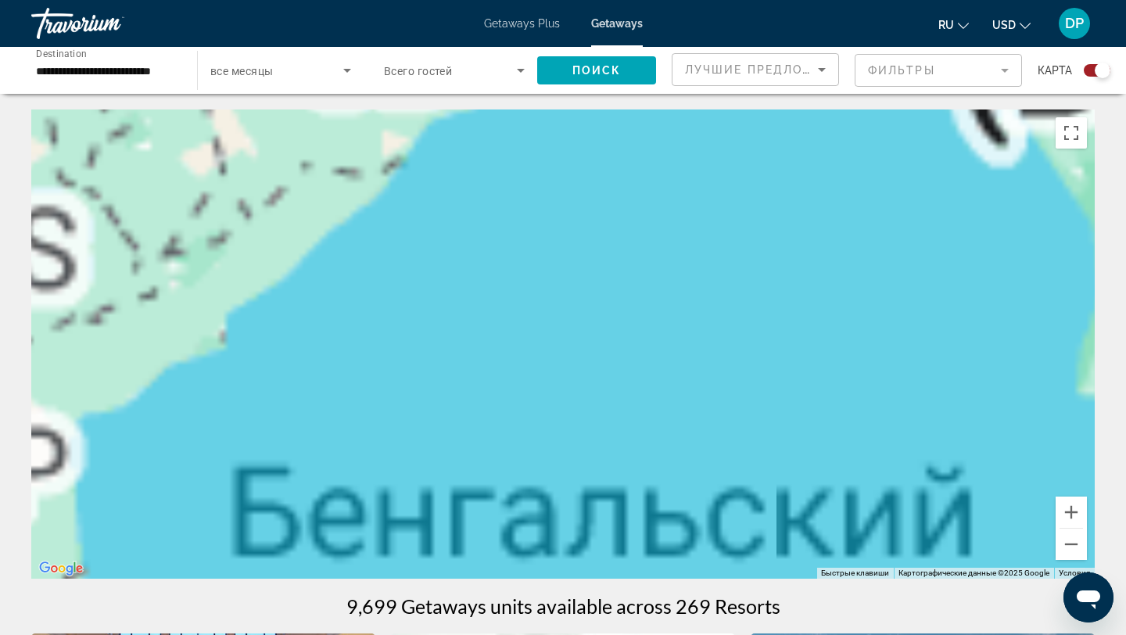
drag, startPoint x: 883, startPoint y: 382, endPoint x: 795, endPoint y: 328, distance: 102.5
click at [795, 328] on div "Чтобы активировать перетаскивание с помощью клавиатуры, нажмите Alt + Ввод. Пос…" at bounding box center [562, 343] width 1063 height 469
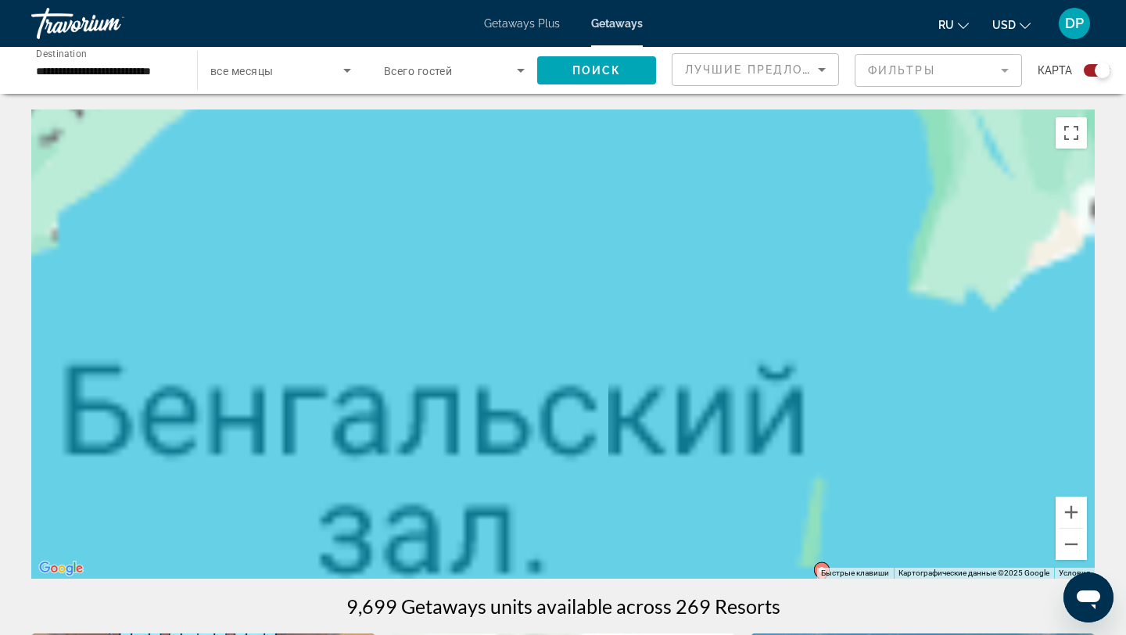
drag, startPoint x: 937, startPoint y: 428, endPoint x: 675, endPoint y: 382, distance: 266.0
click at [676, 382] on div "Чтобы активировать перетаскивание с помощью клавиатуры, нажмите Alt + Ввод. Пос…" at bounding box center [562, 343] width 1063 height 469
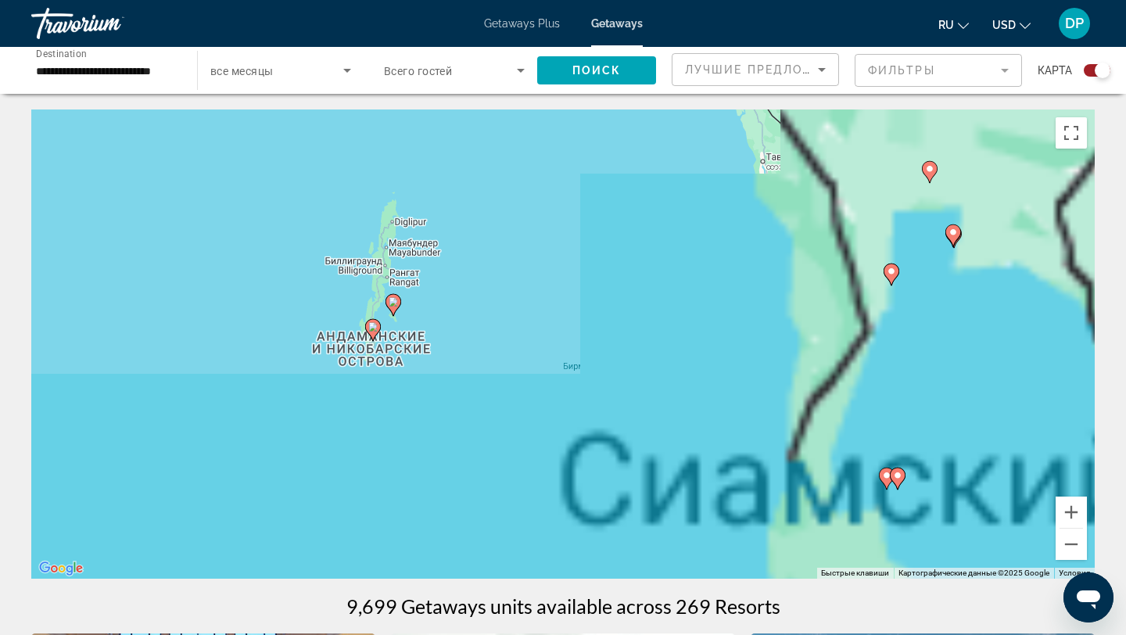
drag, startPoint x: 695, startPoint y: 540, endPoint x: 737, endPoint y: 363, distance: 181.7
click at [737, 362] on div "Чтобы активировать перетаскивание с помощью клавиатуры, нажмите Alt + Ввод. Пос…" at bounding box center [562, 343] width 1063 height 469
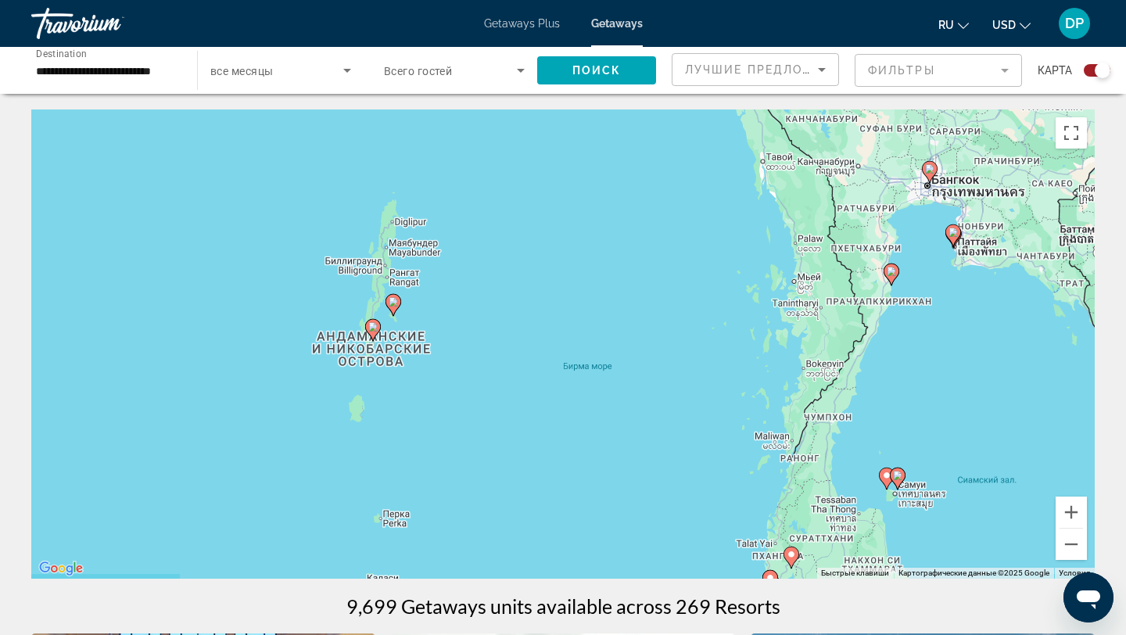
click at [371, 328] on image "Main content" at bounding box center [372, 326] width 9 height 9
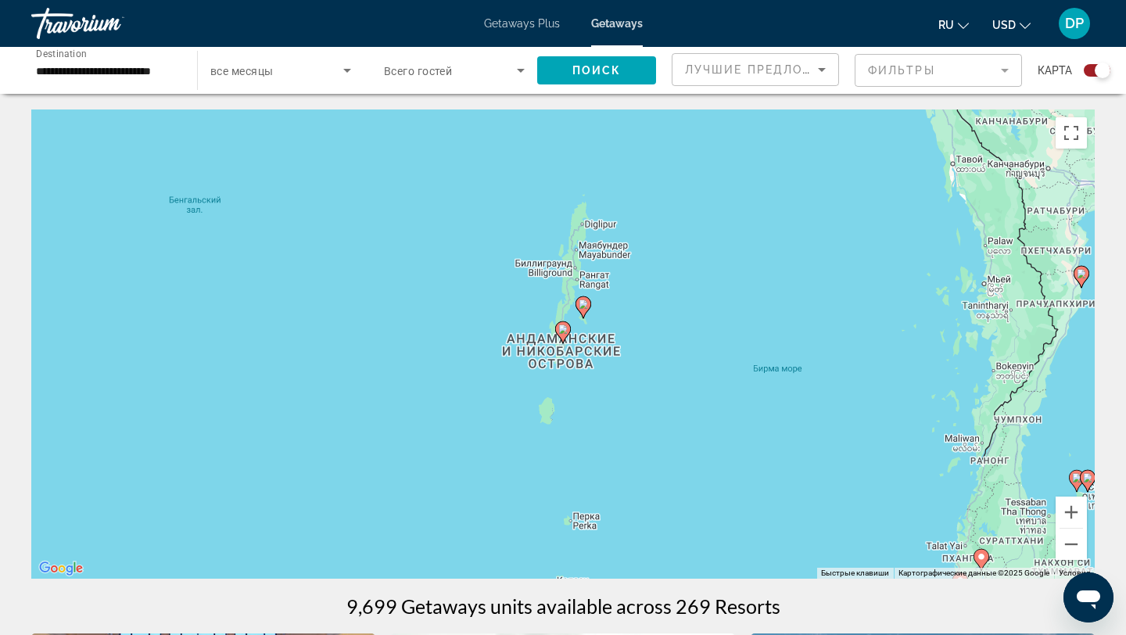
click at [584, 305] on image "Main content" at bounding box center [583, 303] width 9 height 9
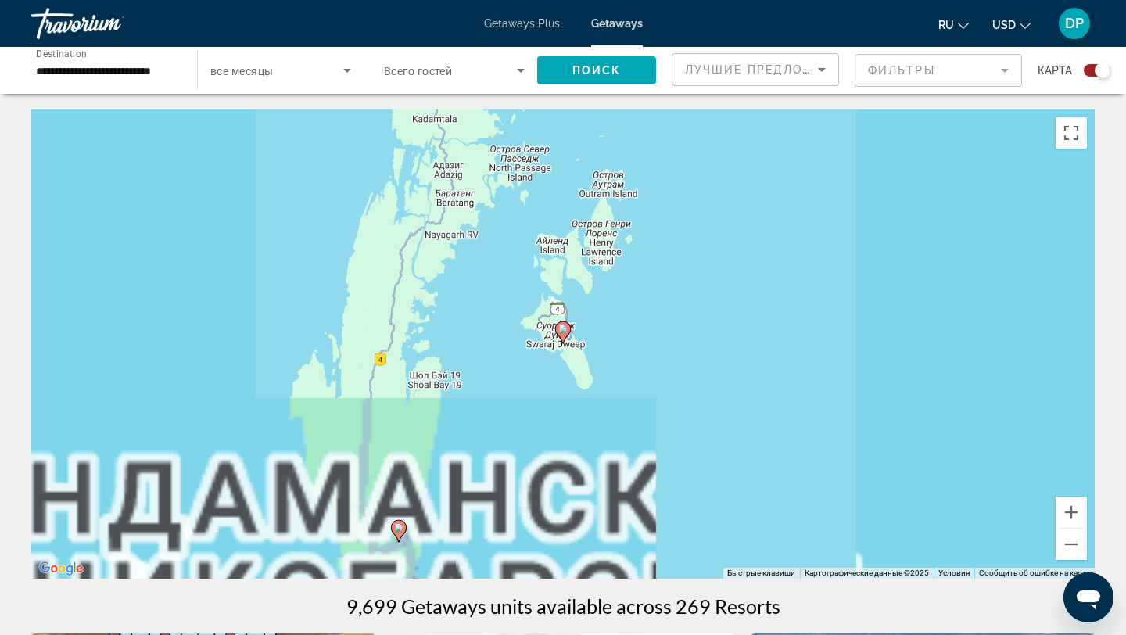
click at [563, 325] on image "Main content" at bounding box center [562, 329] width 9 height 9
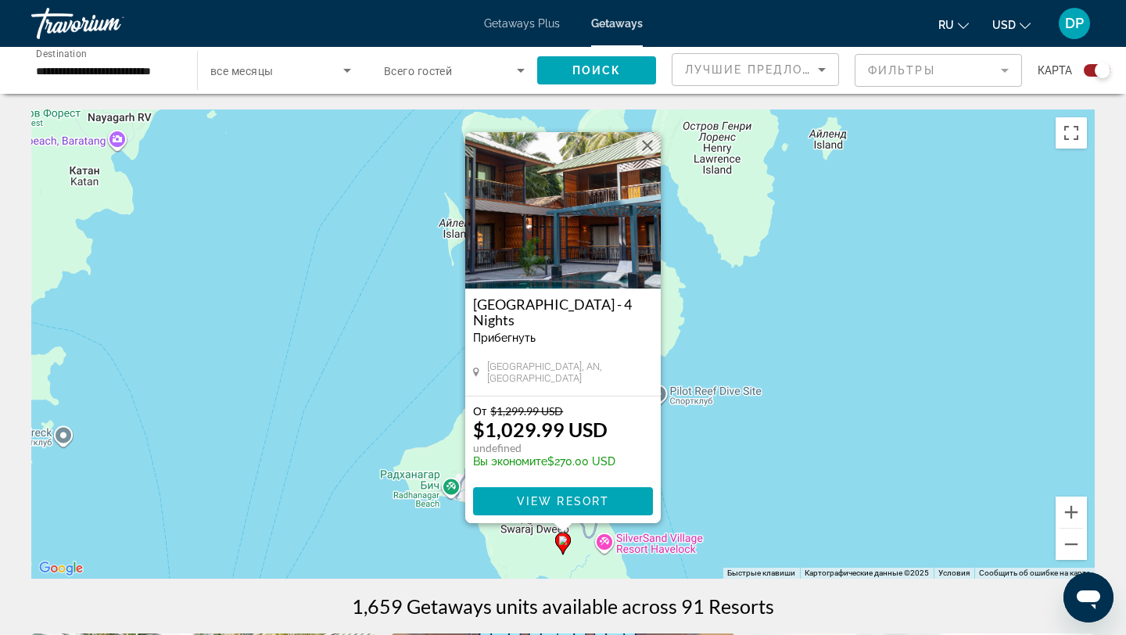
click at [647, 146] on button "Закрыть" at bounding box center [647, 145] width 23 height 23
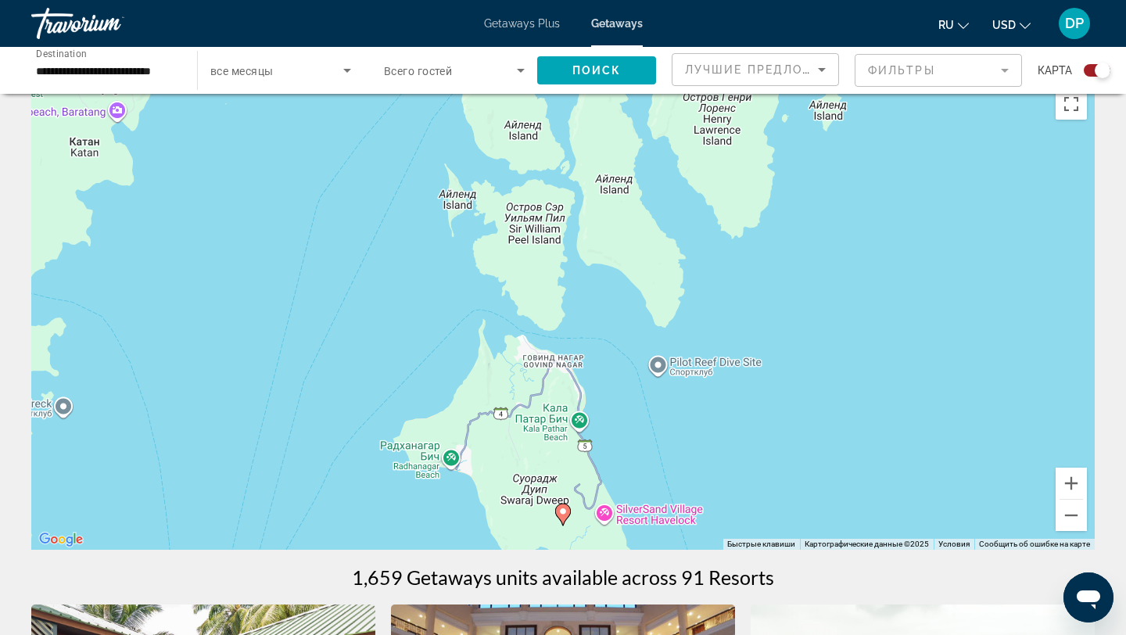
scroll to position [18, 0]
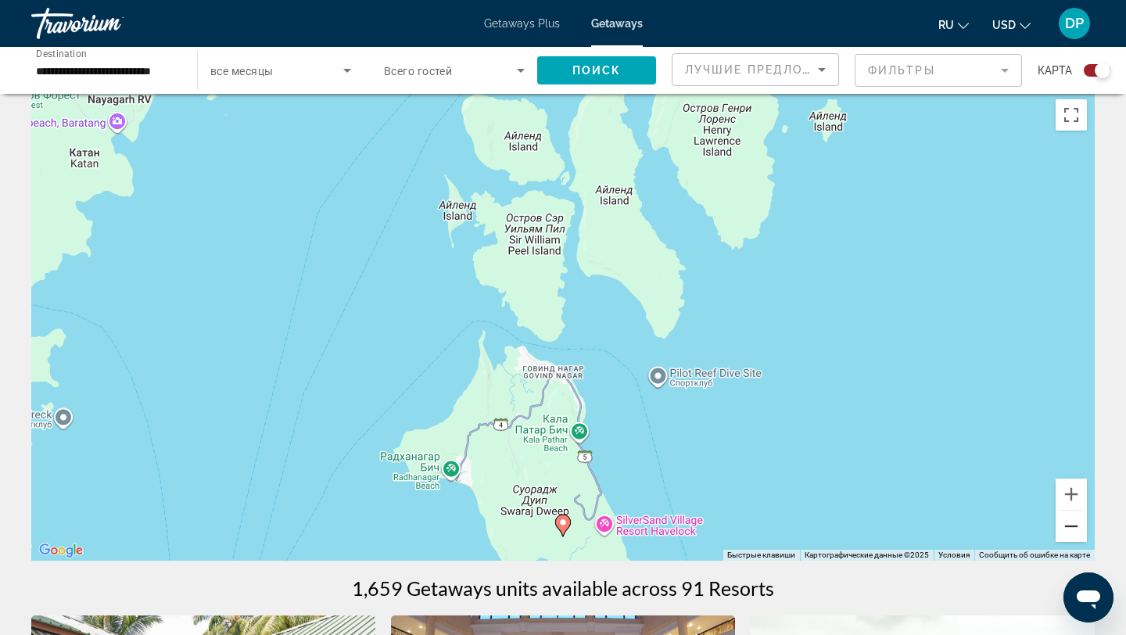
click at [1070, 530] on button "Уменьшить" at bounding box center [1071, 526] width 31 height 31
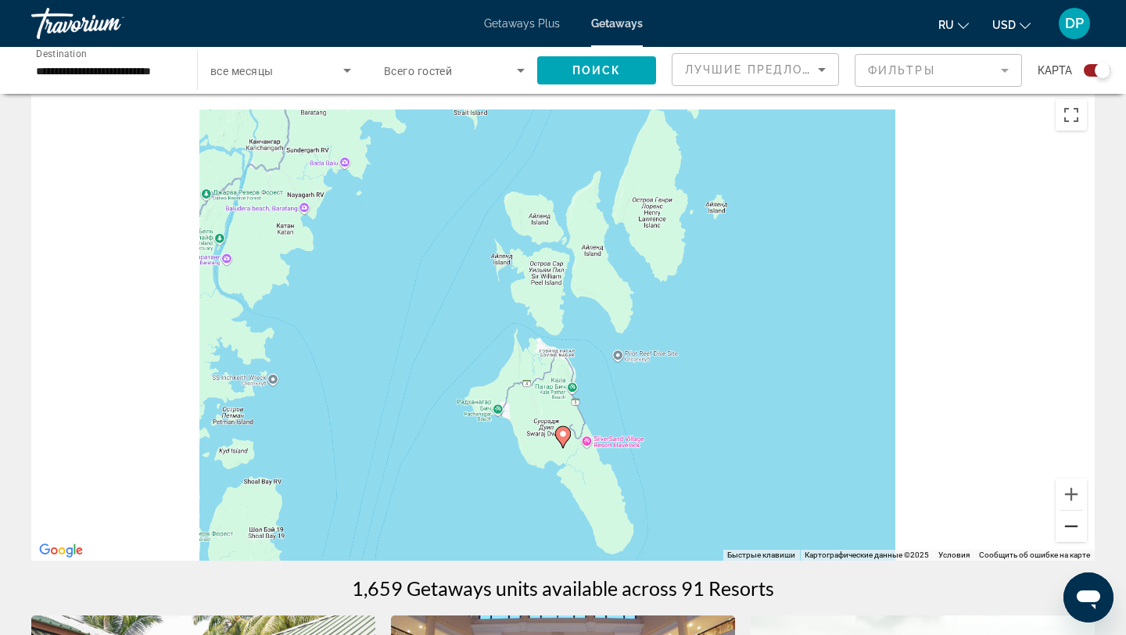
click at [1070, 530] on button "Уменьшить" at bounding box center [1071, 526] width 31 height 31
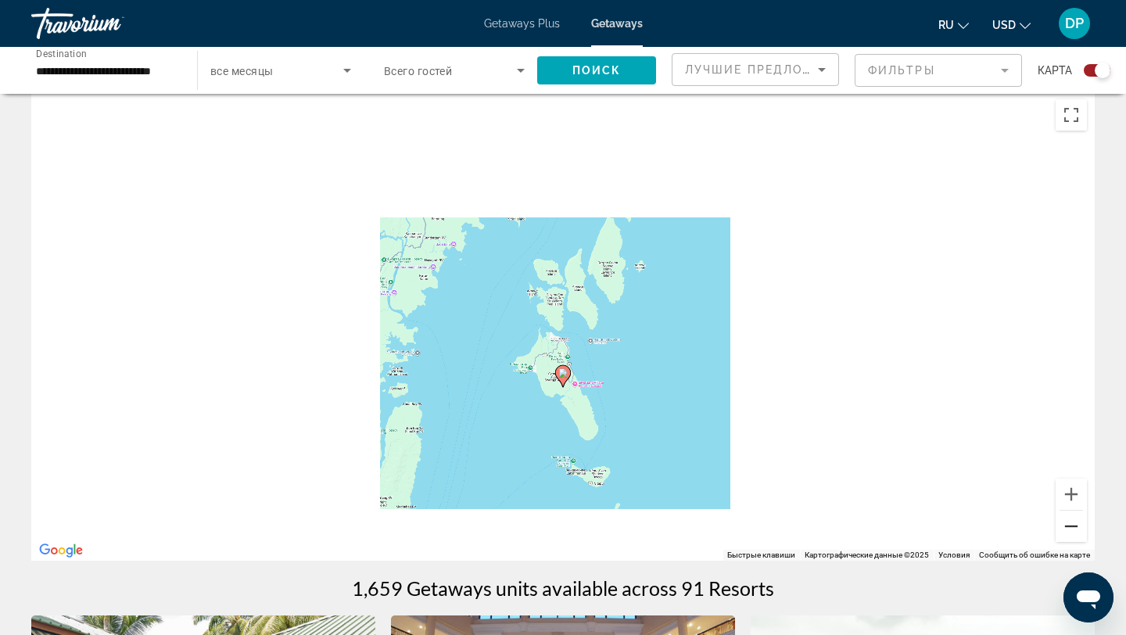
click at [1070, 530] on button "Уменьшить" at bounding box center [1071, 526] width 31 height 31
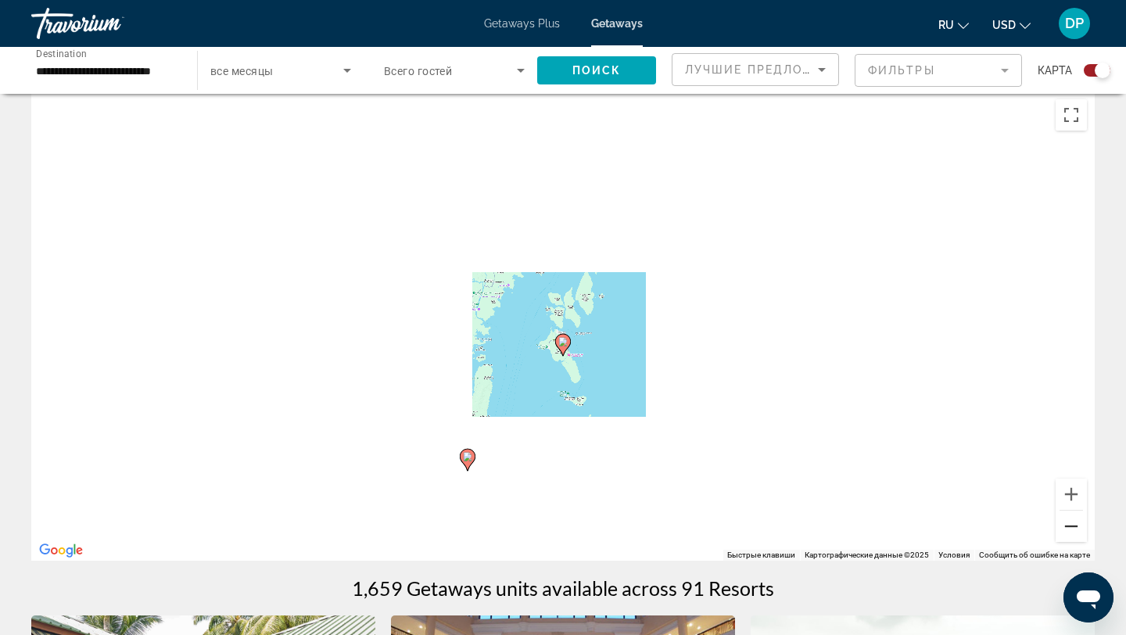
click at [1070, 530] on button "Уменьшить" at bounding box center [1071, 526] width 31 height 31
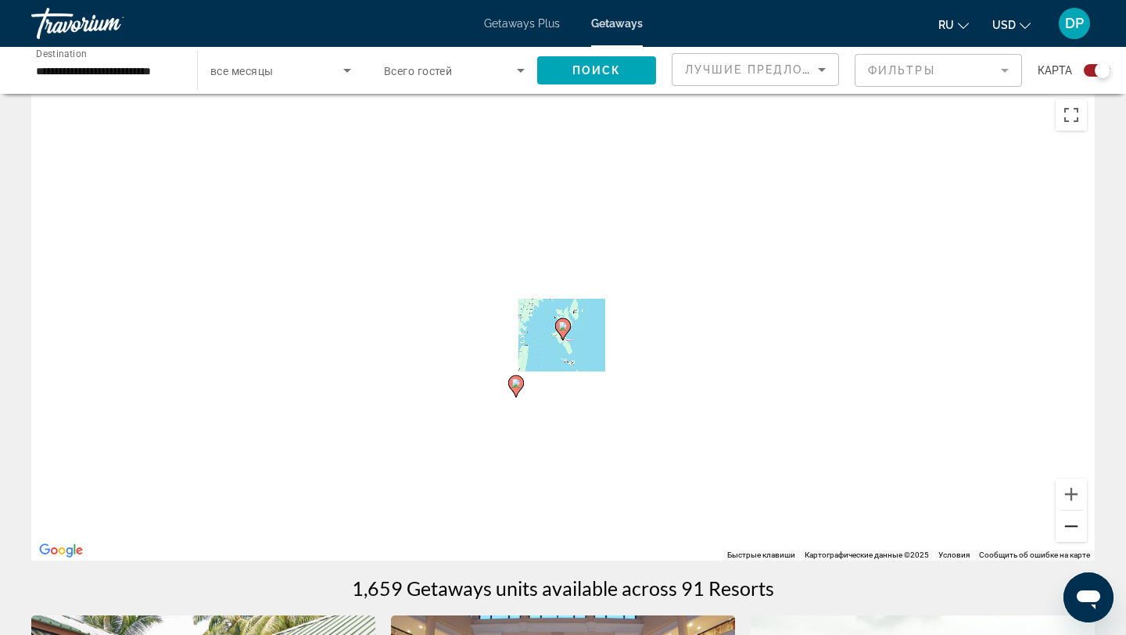
click at [1070, 530] on button "Уменьшить" at bounding box center [1071, 526] width 31 height 31
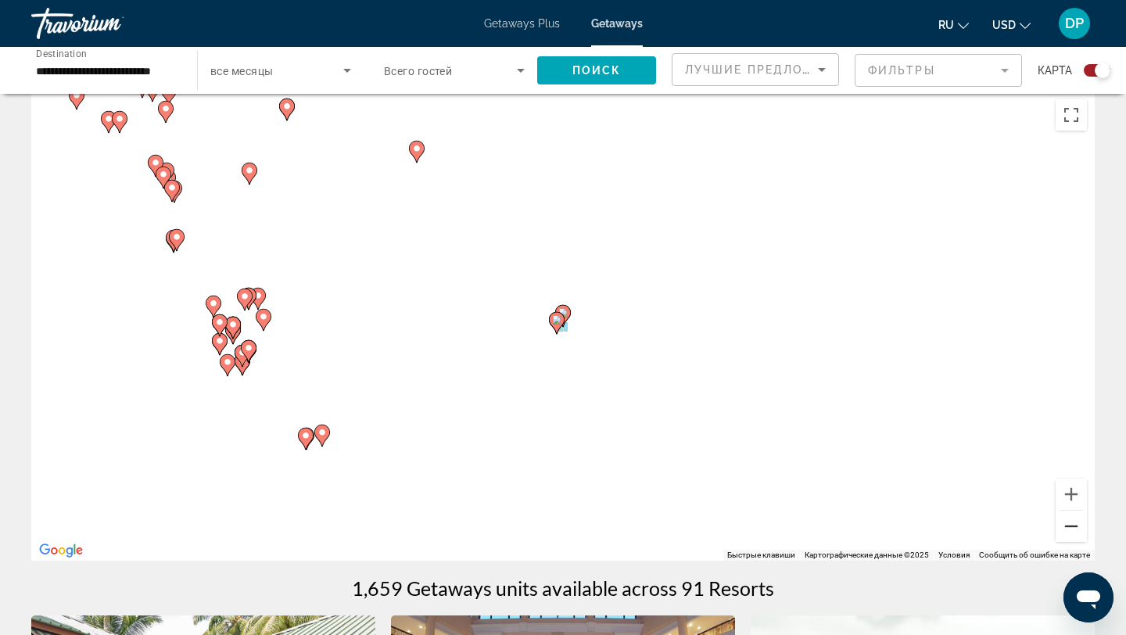
click at [1070, 530] on button "Уменьшить" at bounding box center [1071, 526] width 31 height 31
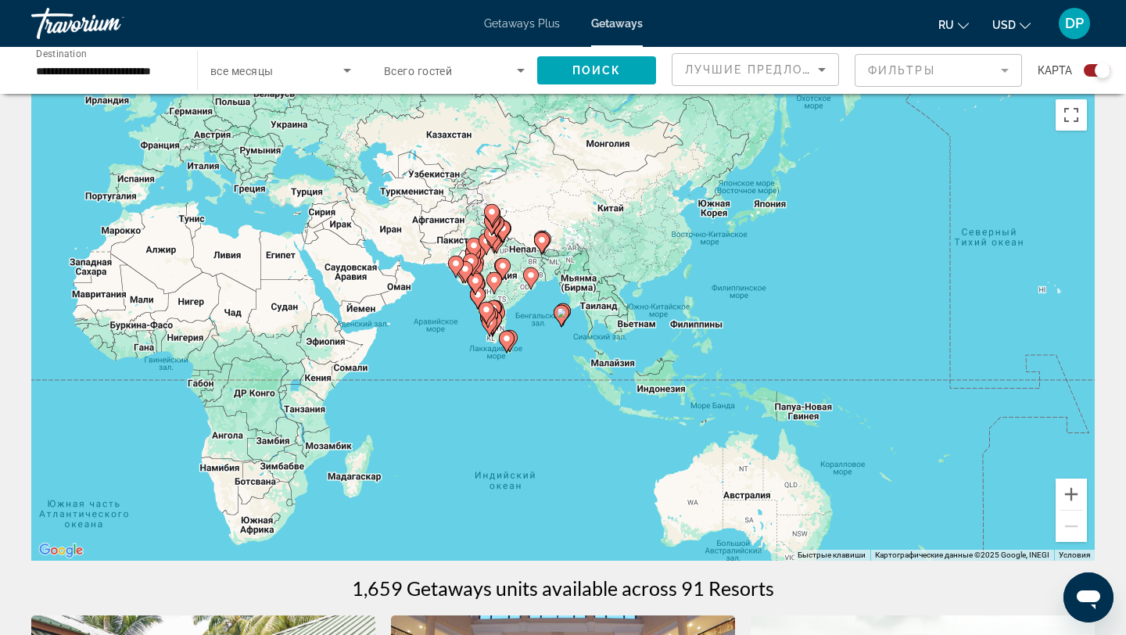
click at [1092, 70] on div "Search widget" at bounding box center [1097, 70] width 27 height 13
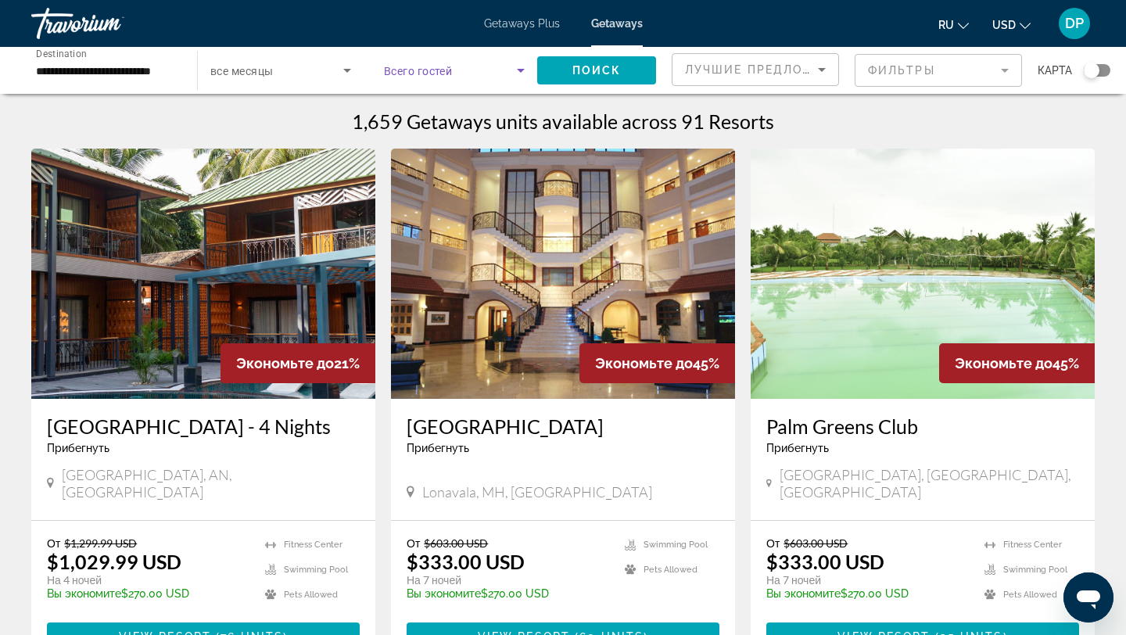
click at [464, 72] on span "Search widget" at bounding box center [450, 70] width 133 height 19
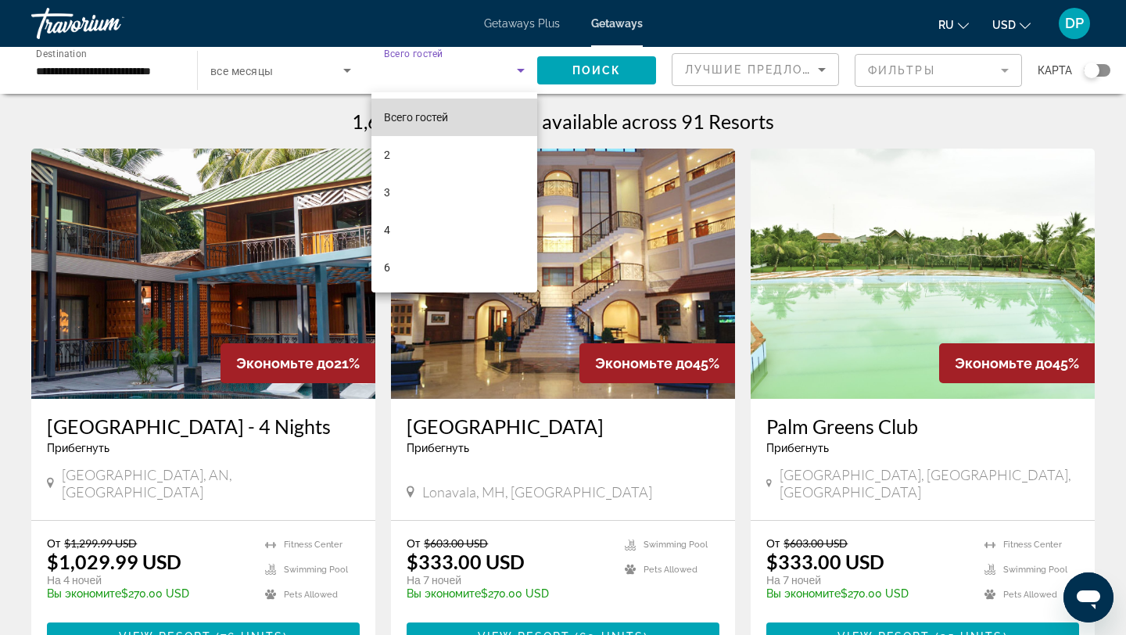
click at [435, 111] on span "Всего гостей" at bounding box center [416, 117] width 64 height 13
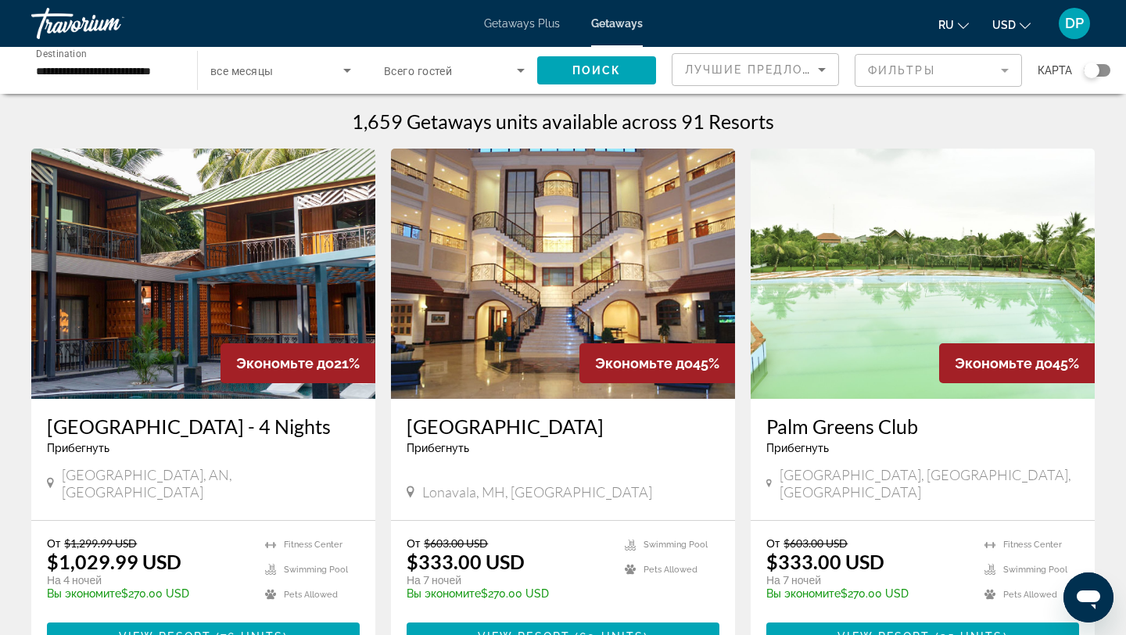
click at [444, 75] on span "Всего гостей" at bounding box center [418, 71] width 68 height 13
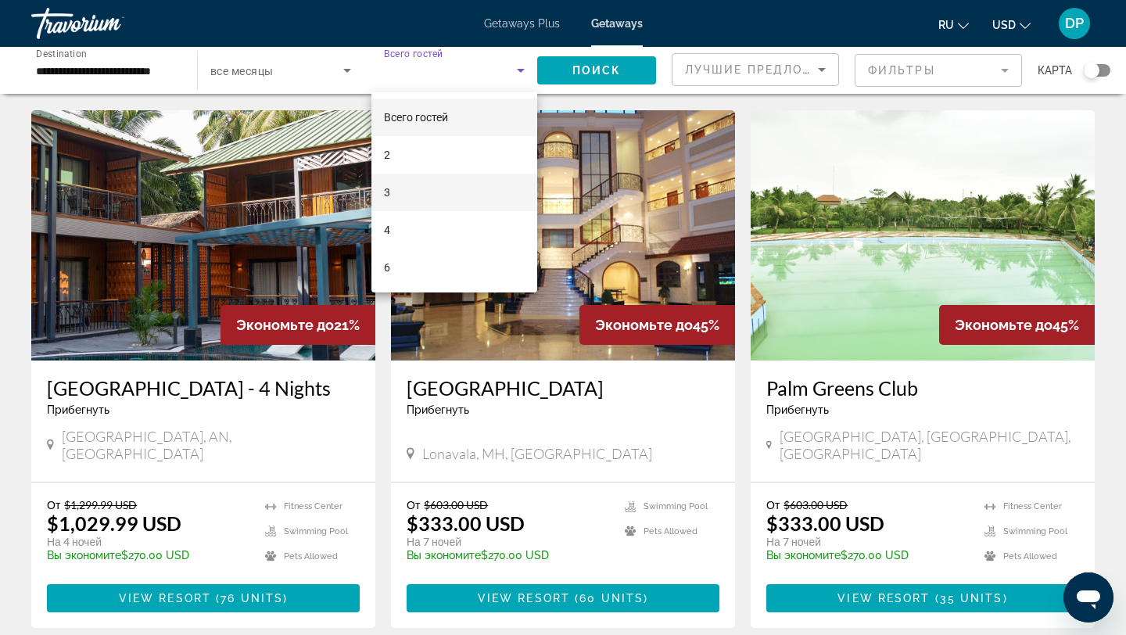
scroll to position [36, 0]
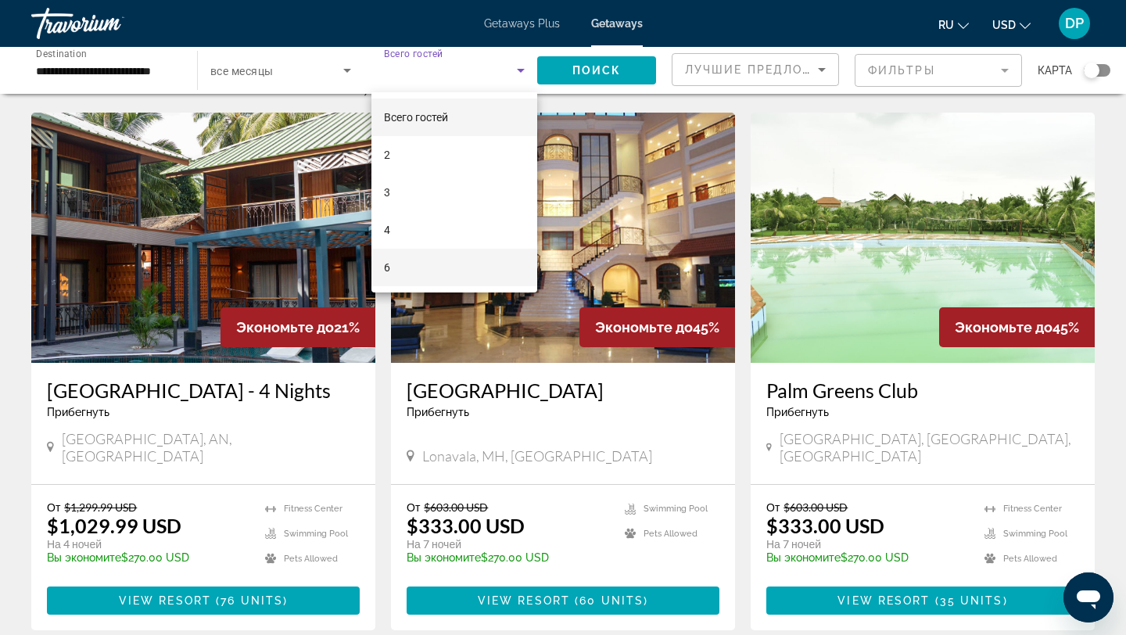
click at [389, 263] on span "6" at bounding box center [387, 267] width 6 height 19
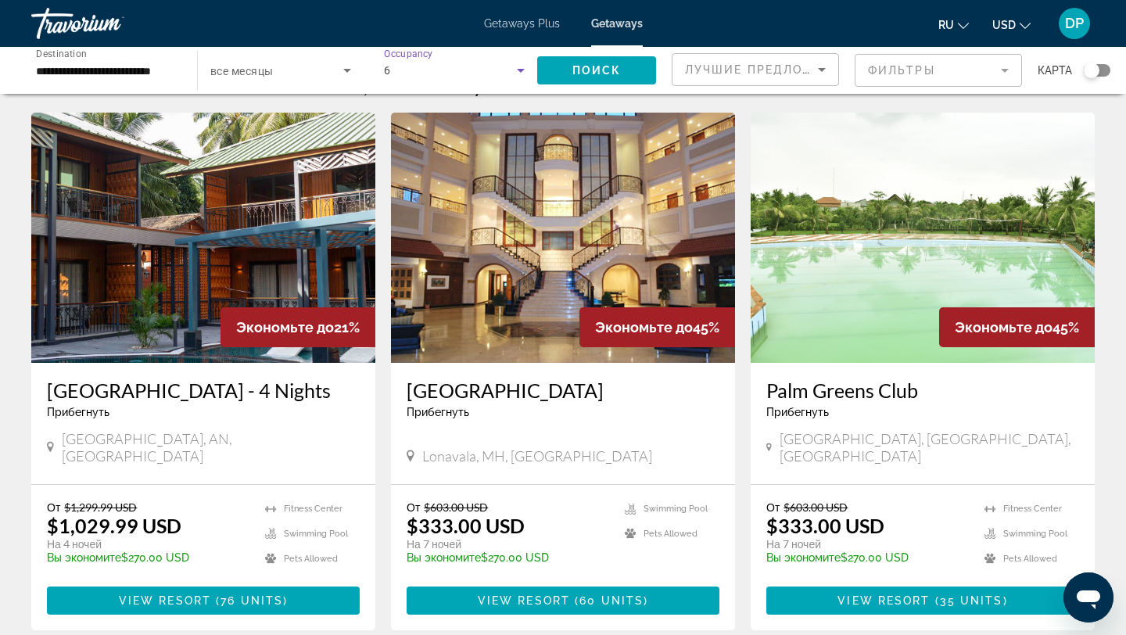
click at [457, 76] on div "6" at bounding box center [450, 70] width 133 height 19
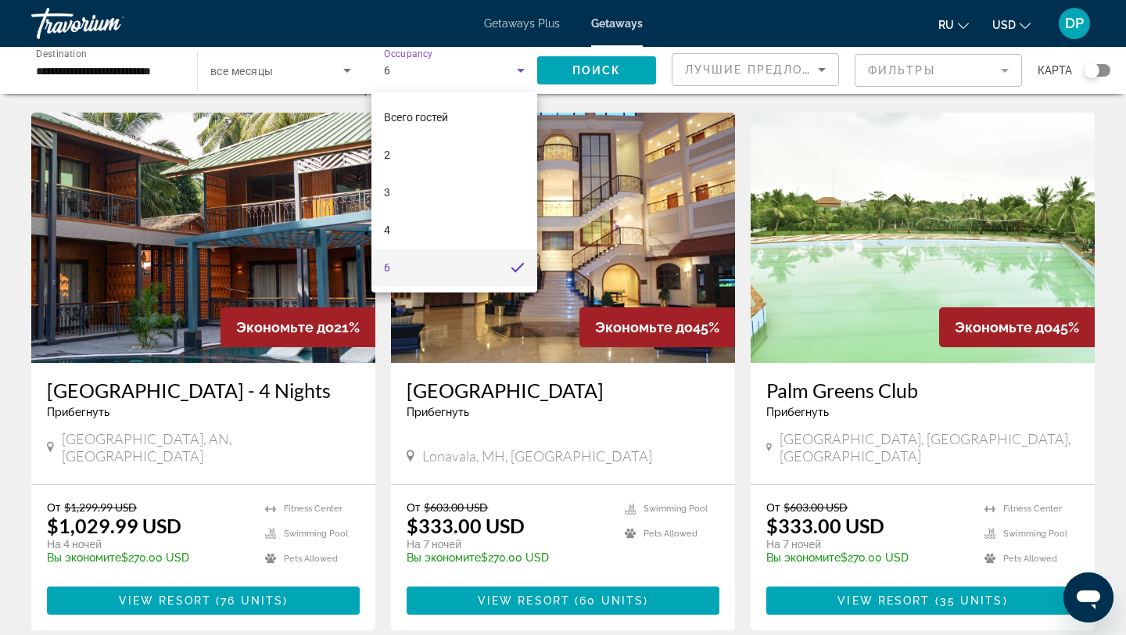
click at [490, 77] on div at bounding box center [563, 317] width 1126 height 635
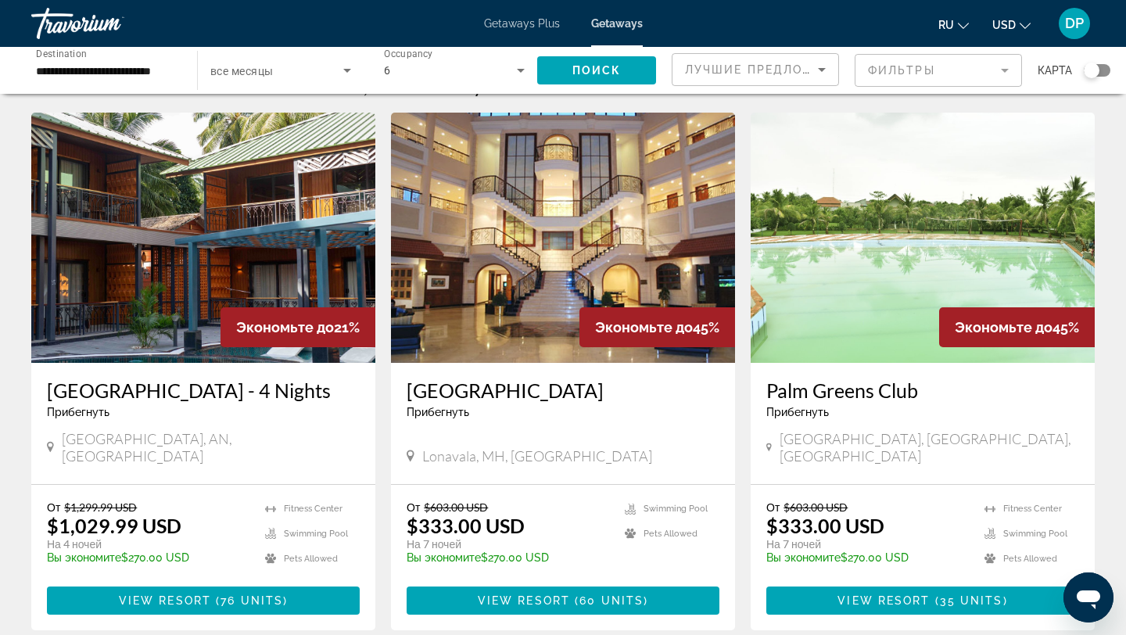
click at [472, 77] on div "6" at bounding box center [450, 70] width 133 height 19
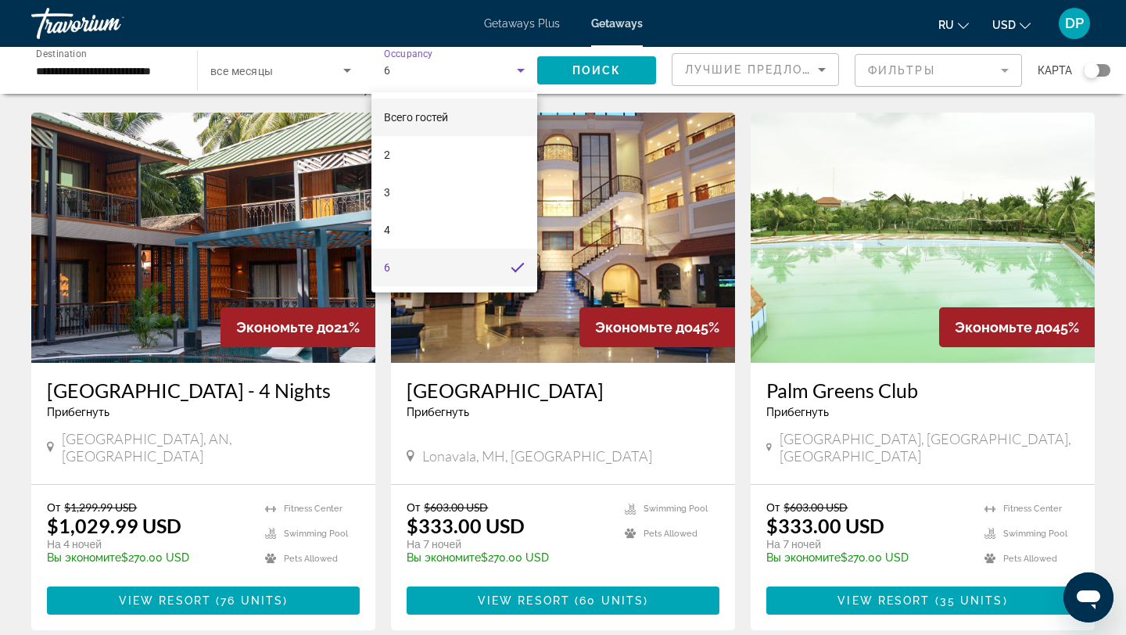
click at [436, 101] on mat-option "Всего гостей" at bounding box center [454, 118] width 166 height 38
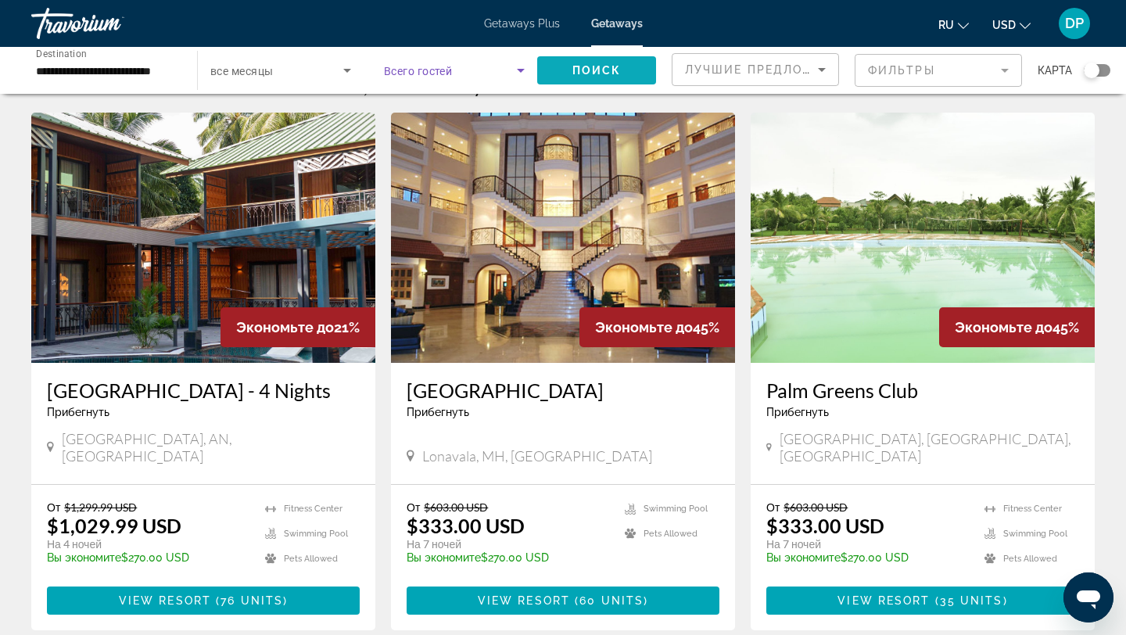
click at [597, 63] on span "Search widget" at bounding box center [596, 71] width 119 height 38
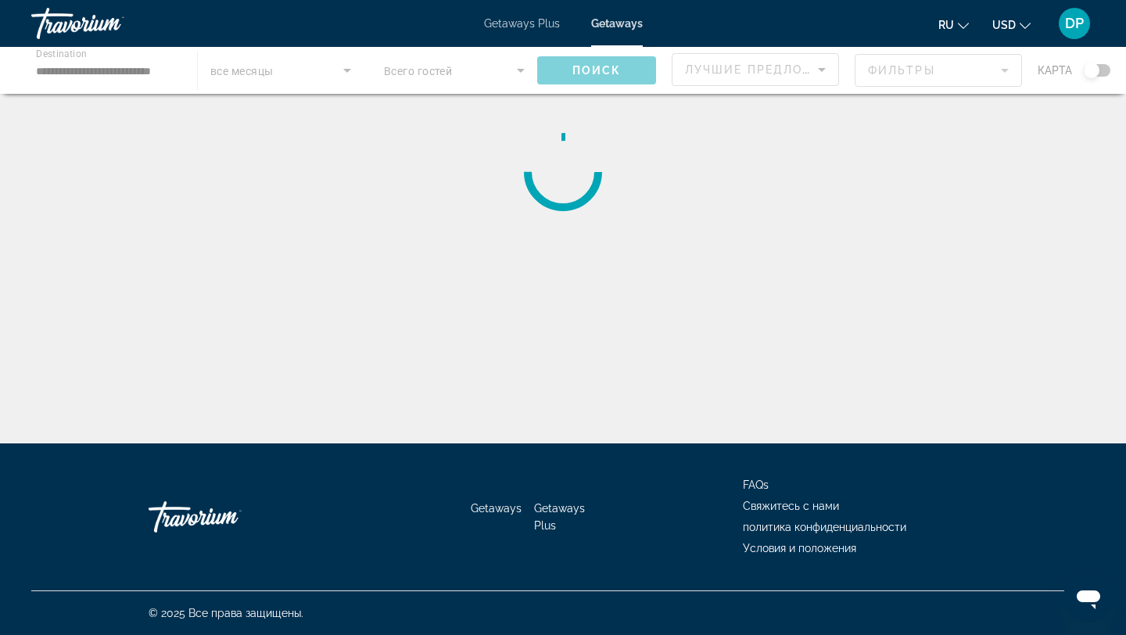
click at [174, 75] on div "Main content" at bounding box center [563, 70] width 1126 height 47
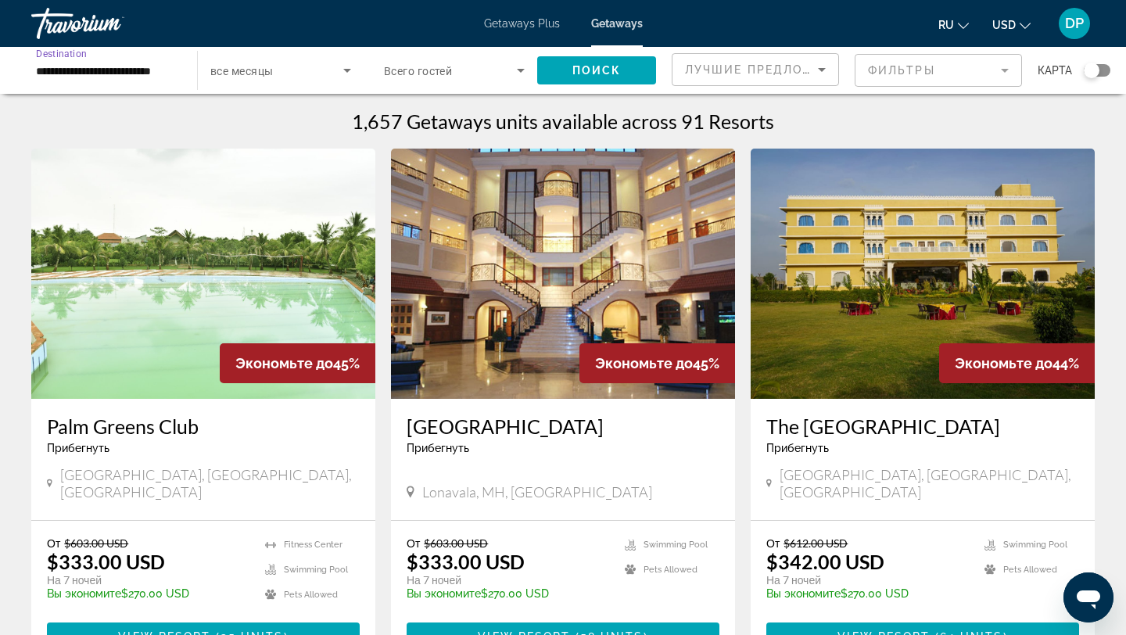
click at [143, 74] on input "**********" at bounding box center [106, 71] width 141 height 19
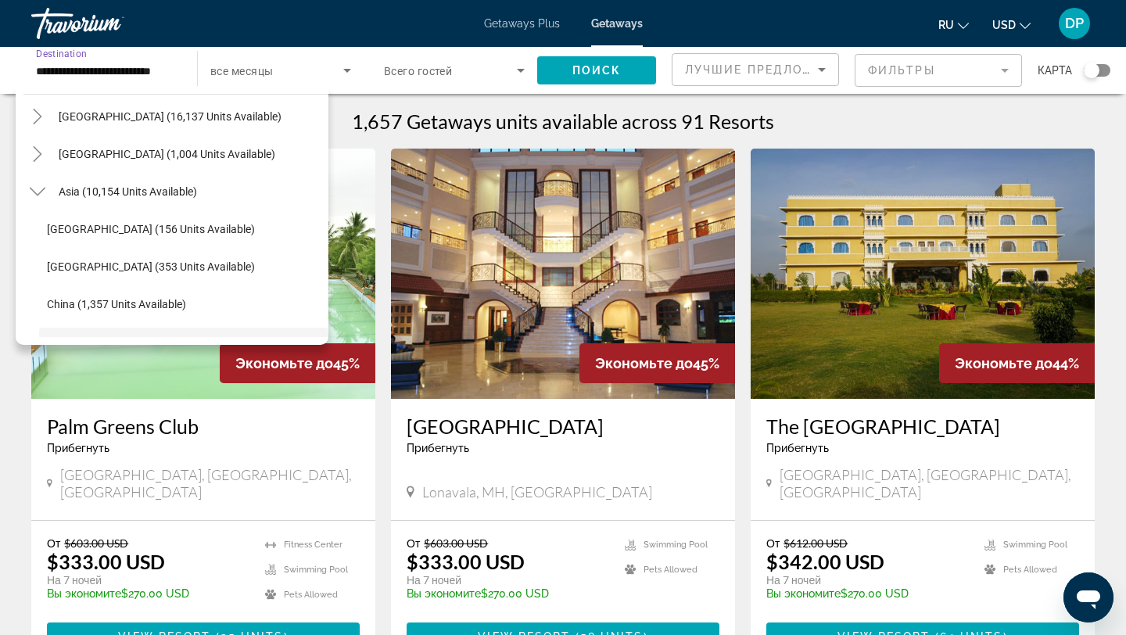
scroll to position [299, 0]
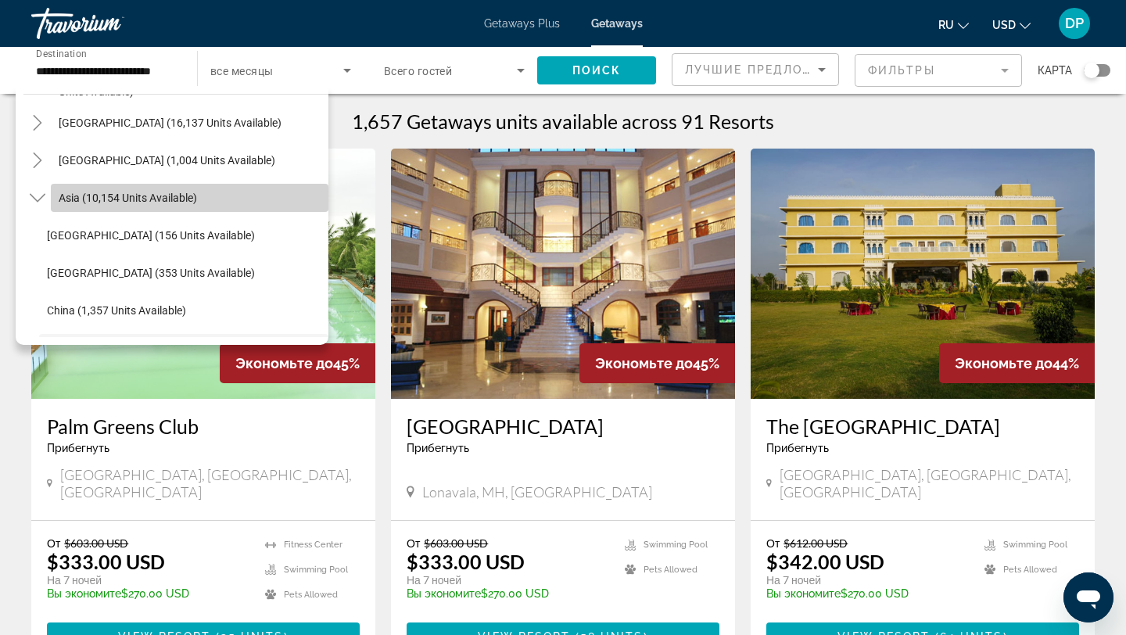
click at [128, 208] on span "Search widget" at bounding box center [190, 198] width 278 height 38
type input "**********"
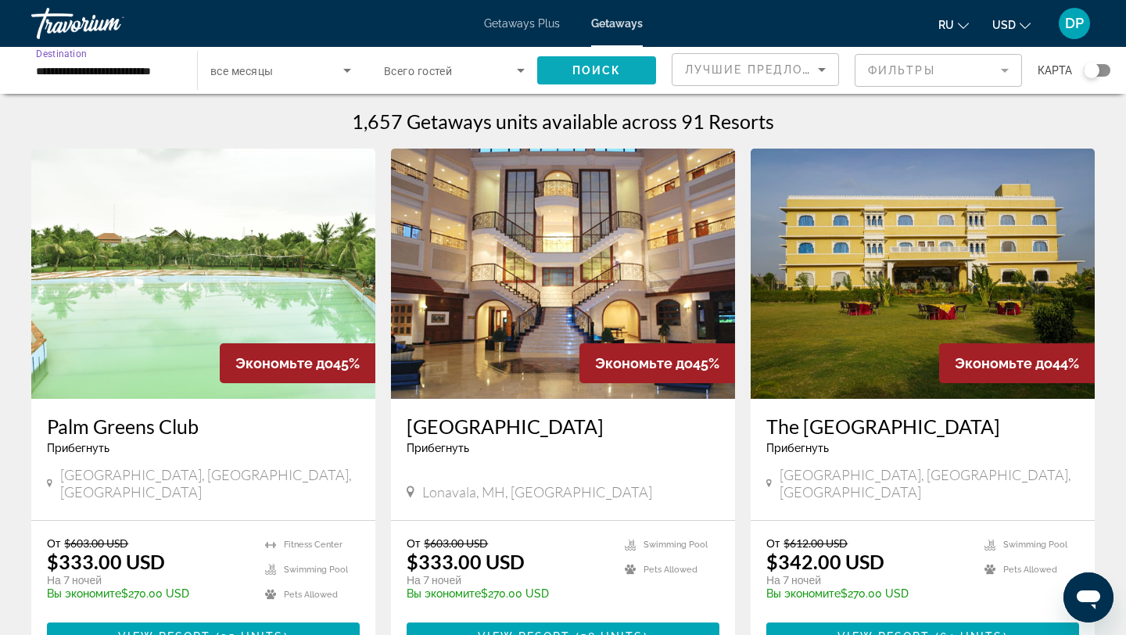
click at [588, 68] on span "Поиск" at bounding box center [596, 70] width 49 height 13
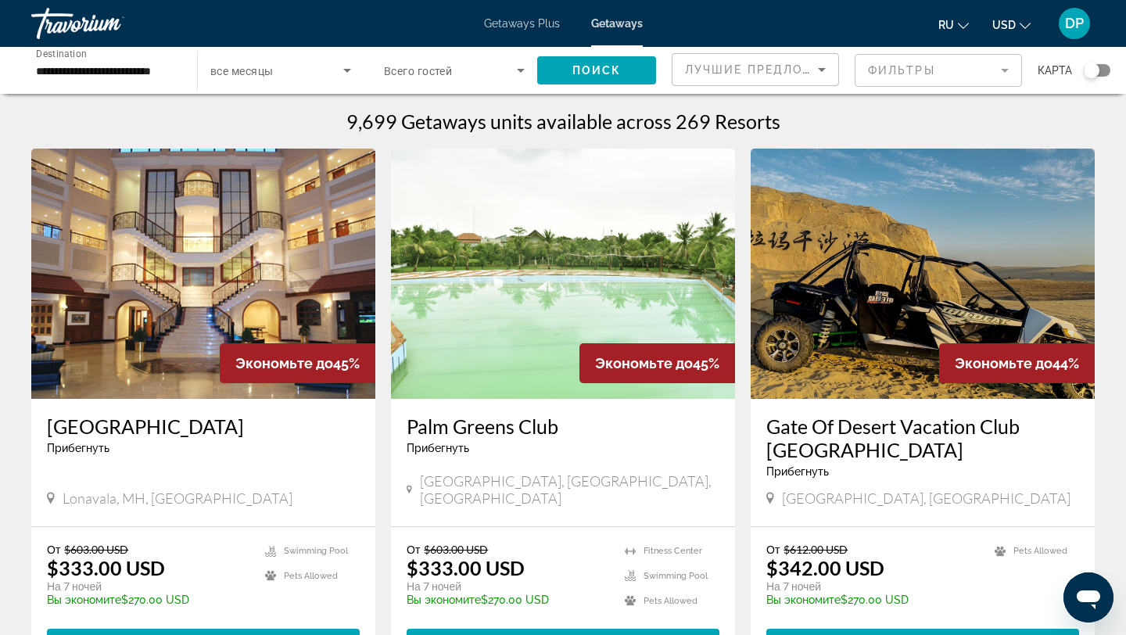
click at [489, 81] on div "Search widget" at bounding box center [454, 70] width 141 height 44
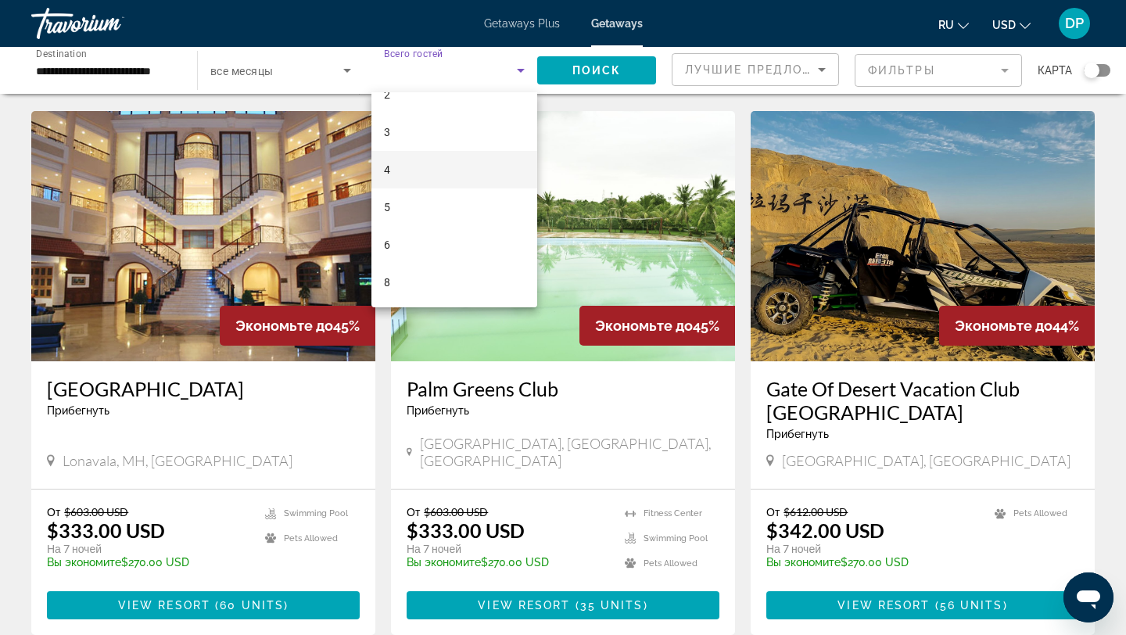
scroll to position [40, 0]
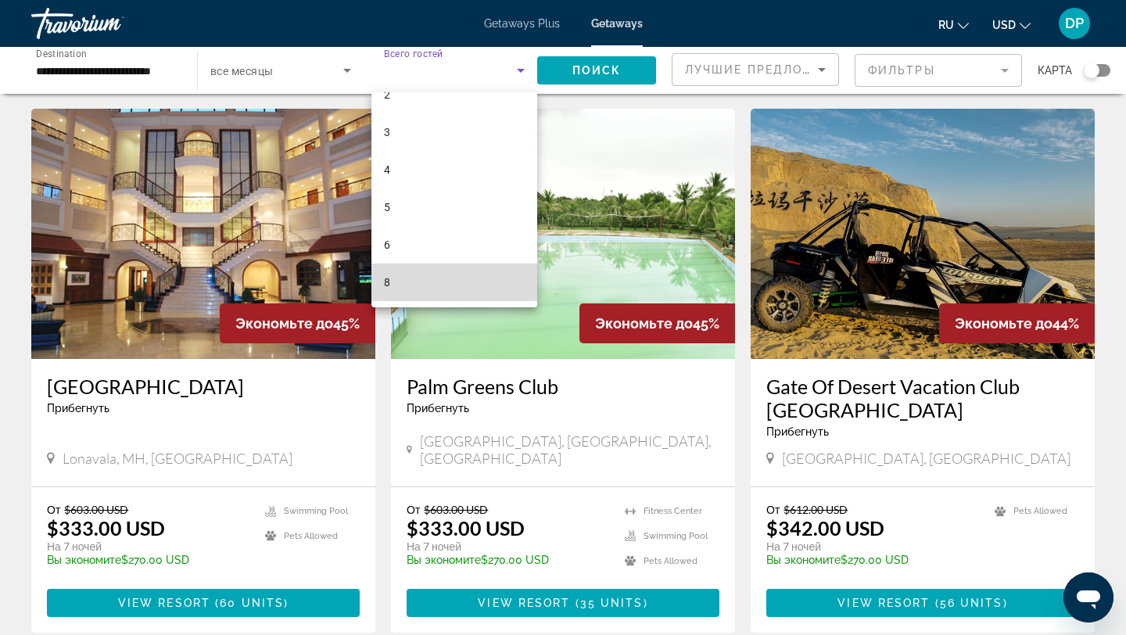
click at [391, 280] on mat-option "8" at bounding box center [454, 283] width 166 height 38
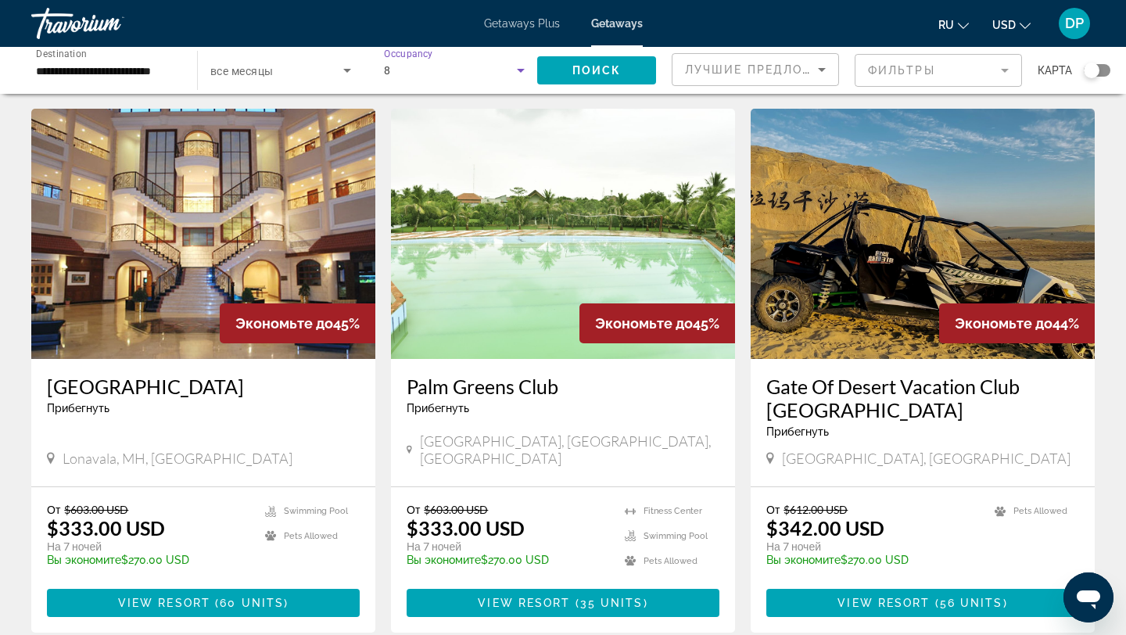
click at [869, 386] on h3 "Gate Of Desert Vacation Club Aksu" at bounding box center [922, 398] width 313 height 47
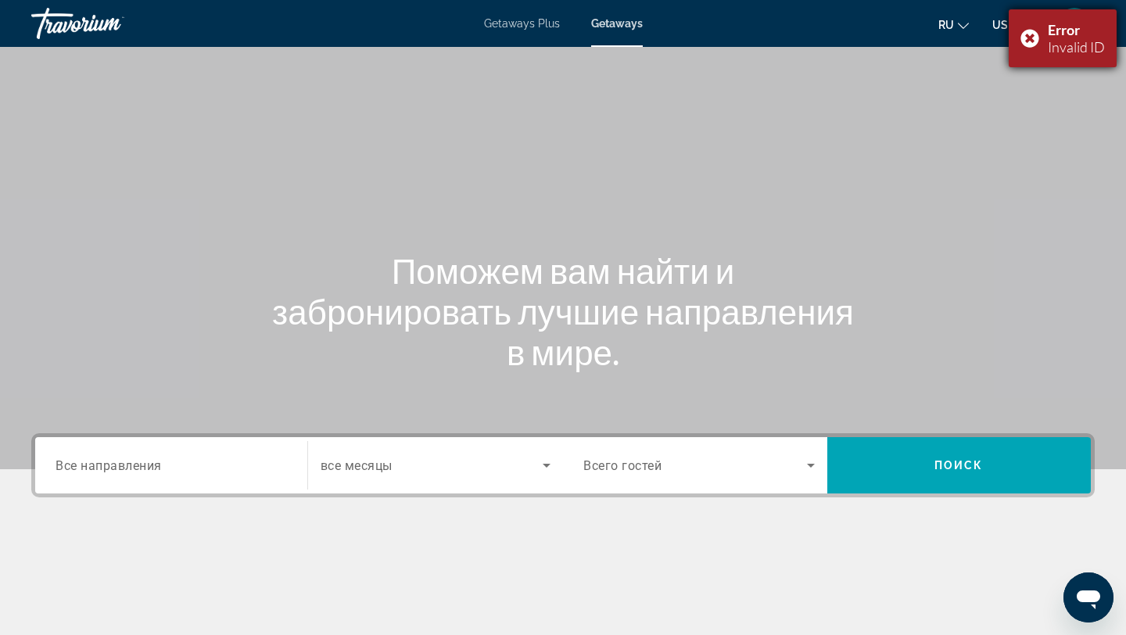
click at [1036, 44] on div "Error Invalid ID" at bounding box center [1063, 38] width 108 height 58
click at [737, 469] on span "Search widget" at bounding box center [695, 465] width 224 height 19
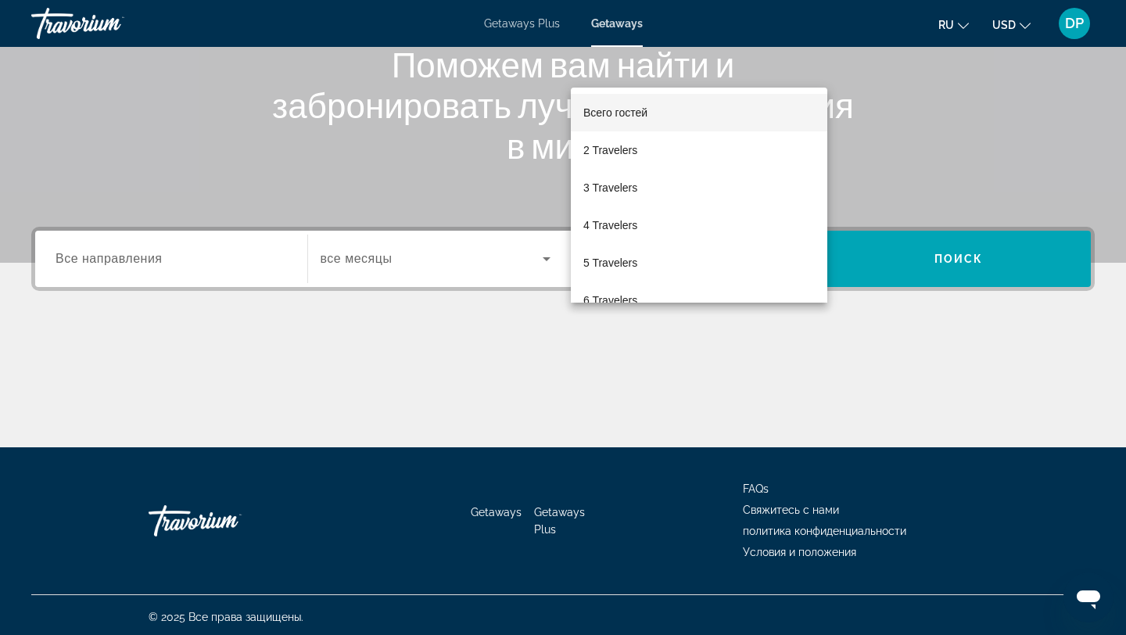
scroll to position [210, 0]
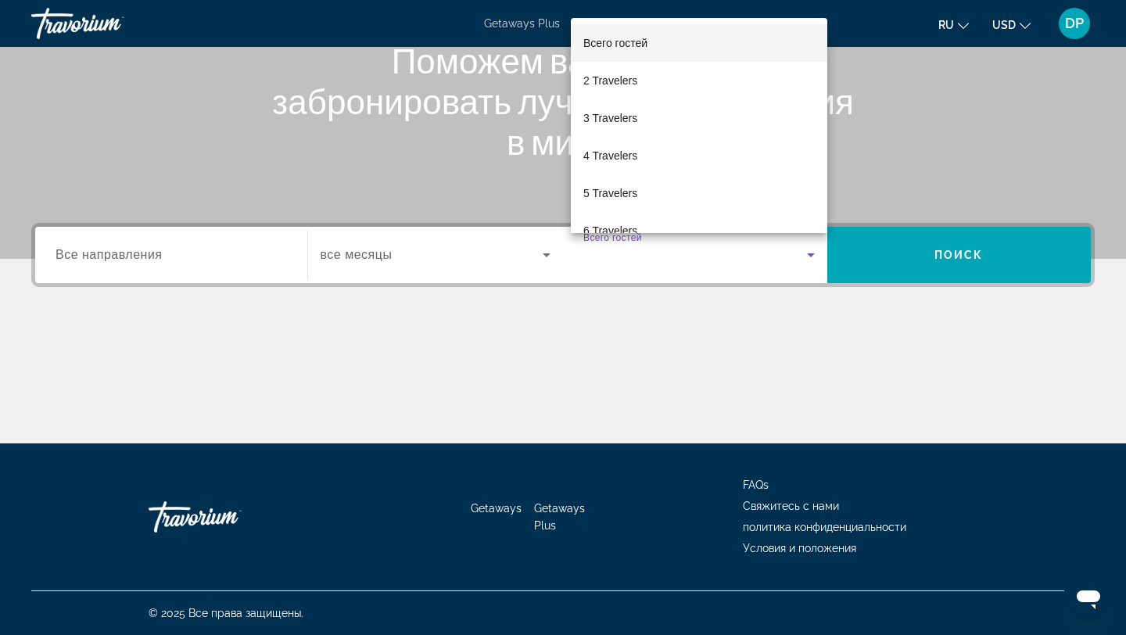
click at [738, 358] on div at bounding box center [563, 317] width 1126 height 635
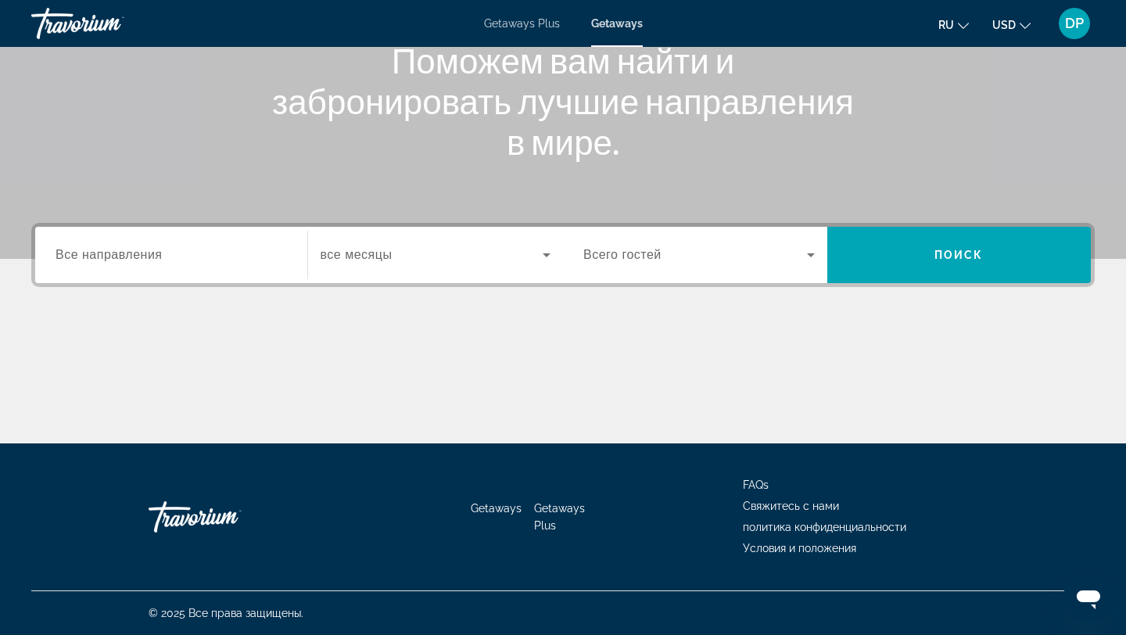
click at [777, 254] on span "Search widget" at bounding box center [695, 255] width 224 height 19
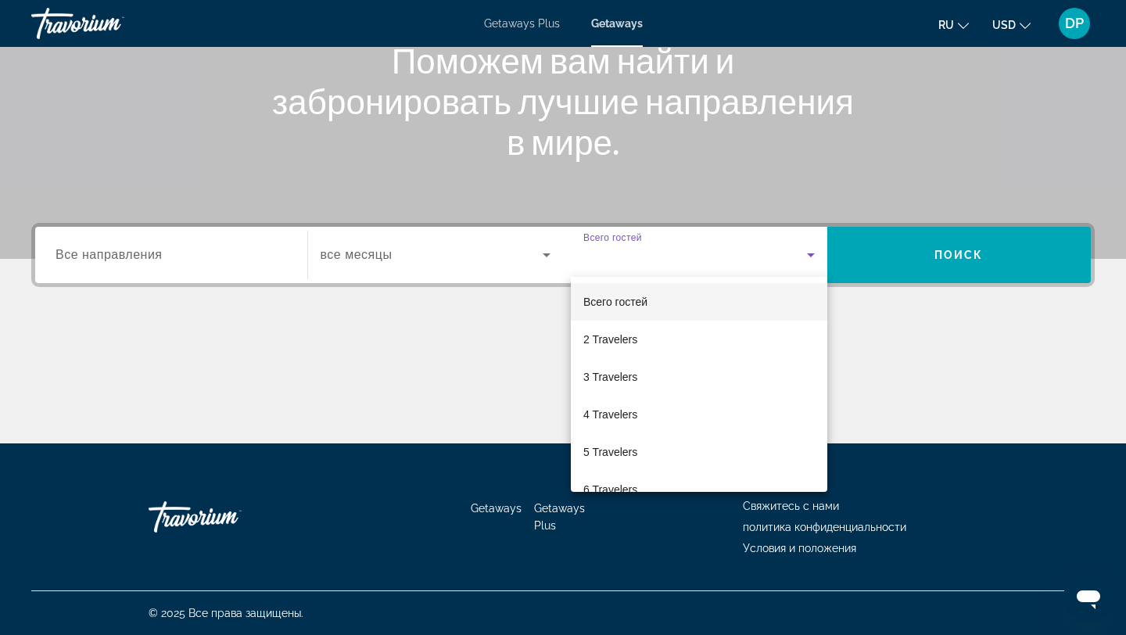
click at [777, 254] on div at bounding box center [563, 317] width 1126 height 635
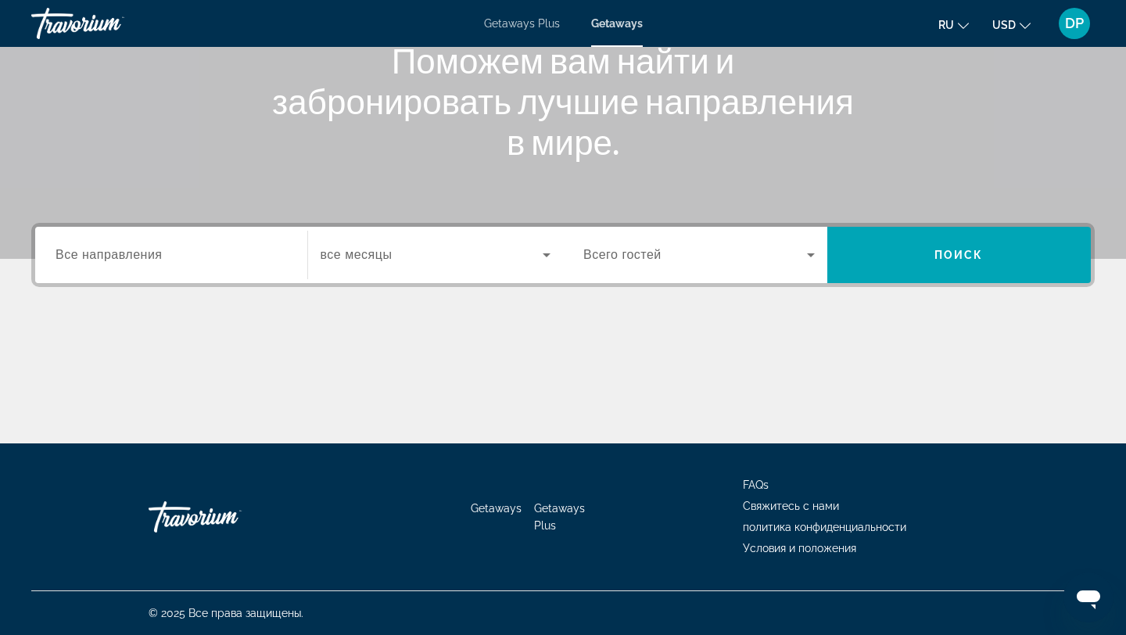
click at [175, 268] on div "Search widget" at bounding box center [171, 255] width 231 height 45
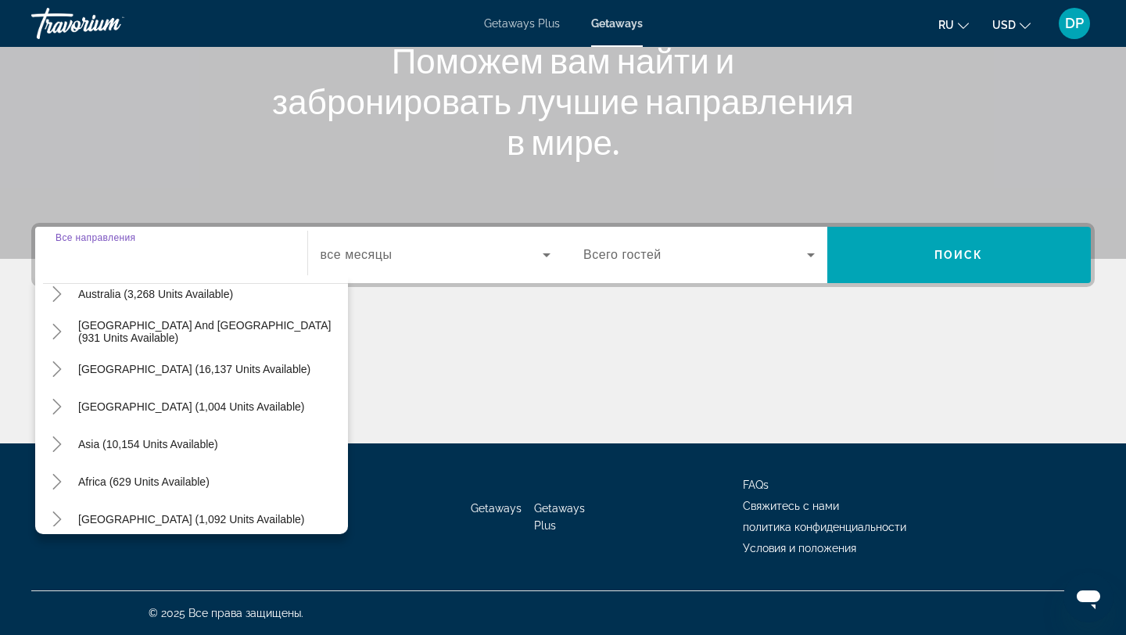
scroll to position [253, 0]
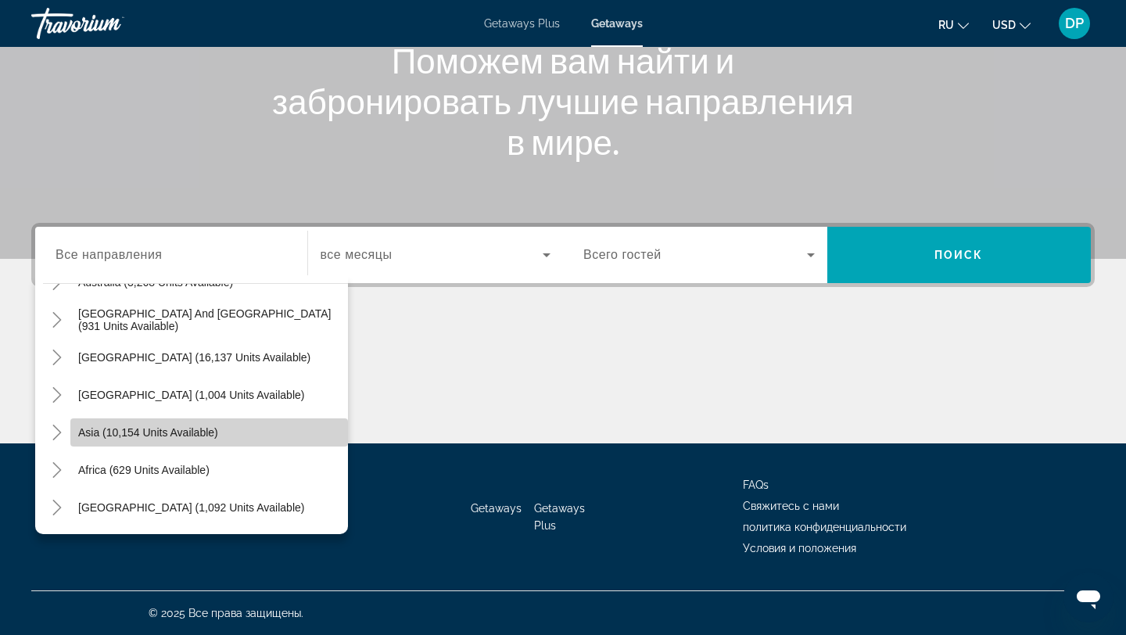
click at [134, 433] on span "Asia (10,154 units available)" at bounding box center [148, 432] width 140 height 13
type input "**********"
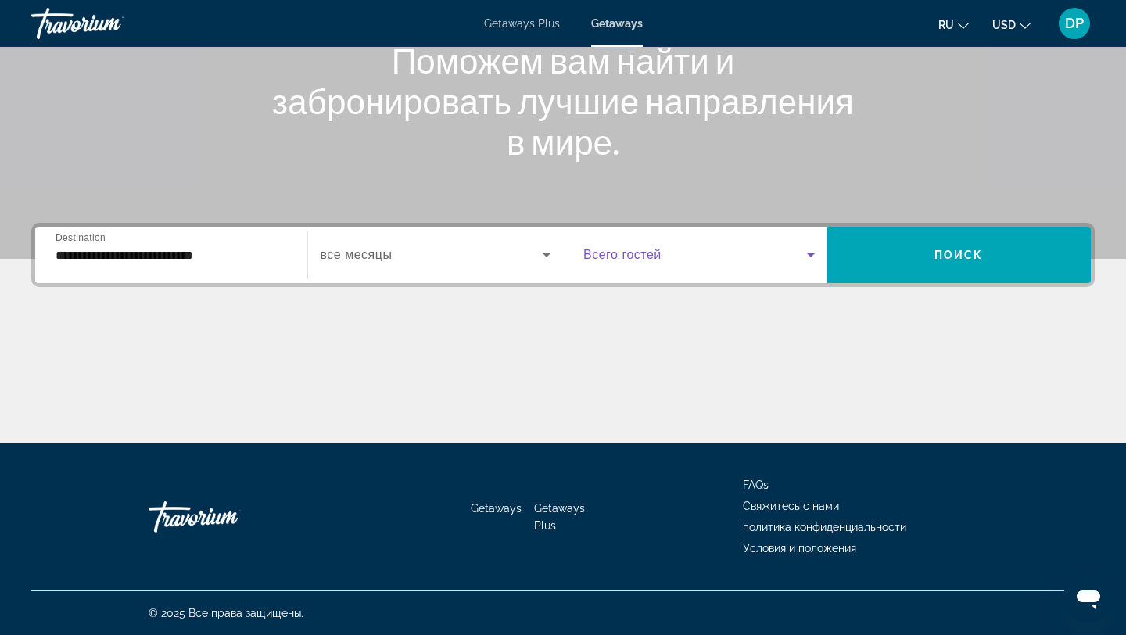
click at [756, 250] on span "Search widget" at bounding box center [695, 255] width 224 height 19
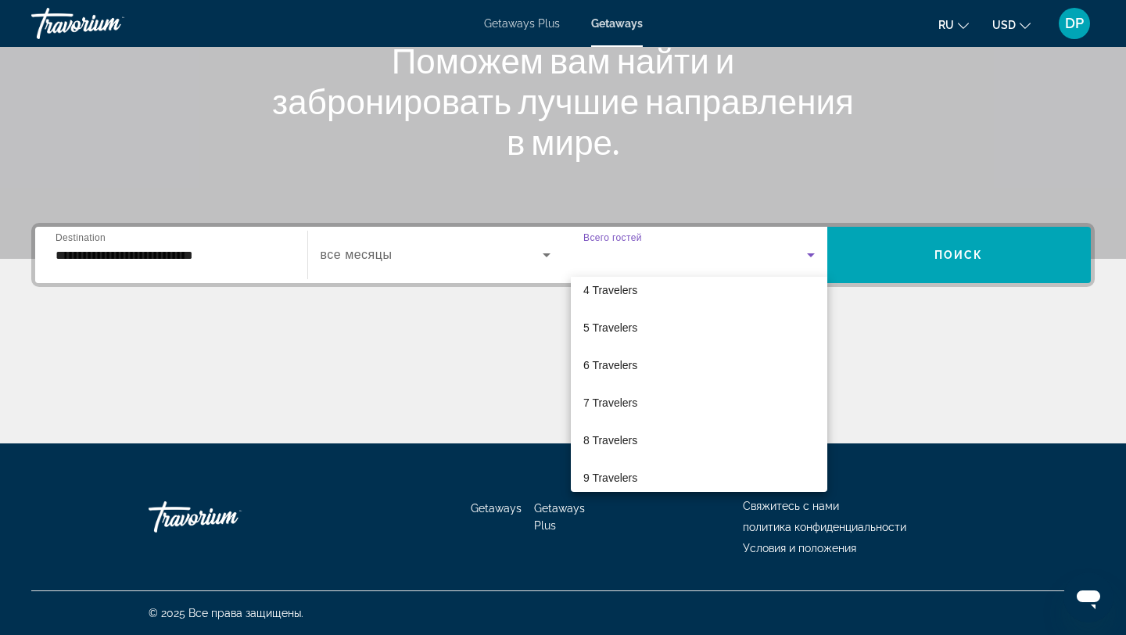
scroll to position [173, 0]
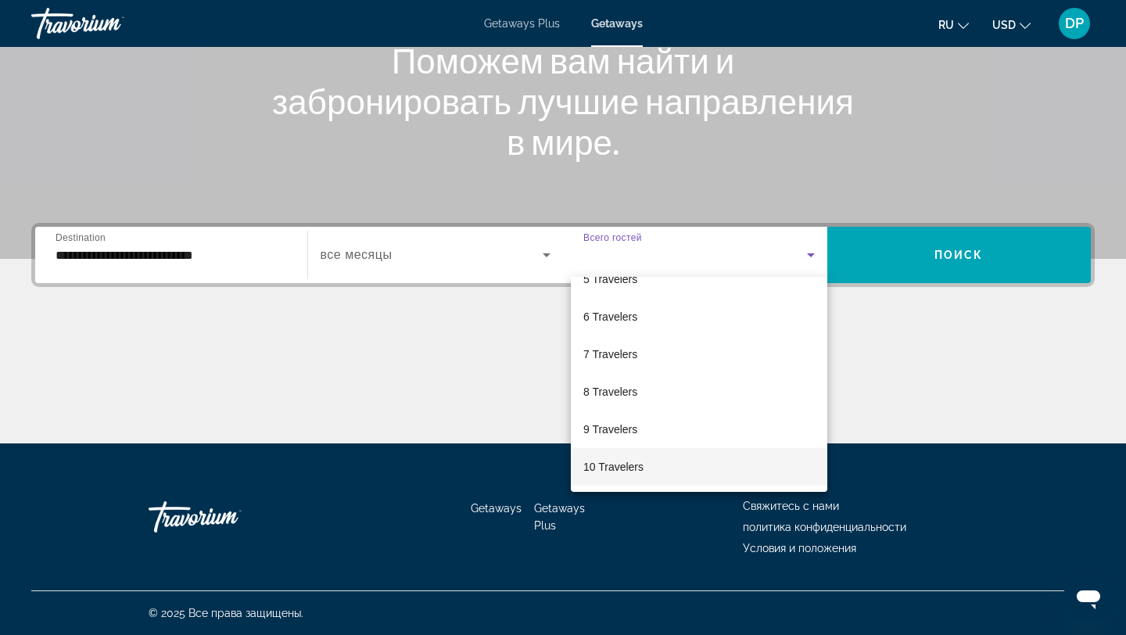
click at [630, 463] on span "10 Travelers" at bounding box center [613, 466] width 60 height 19
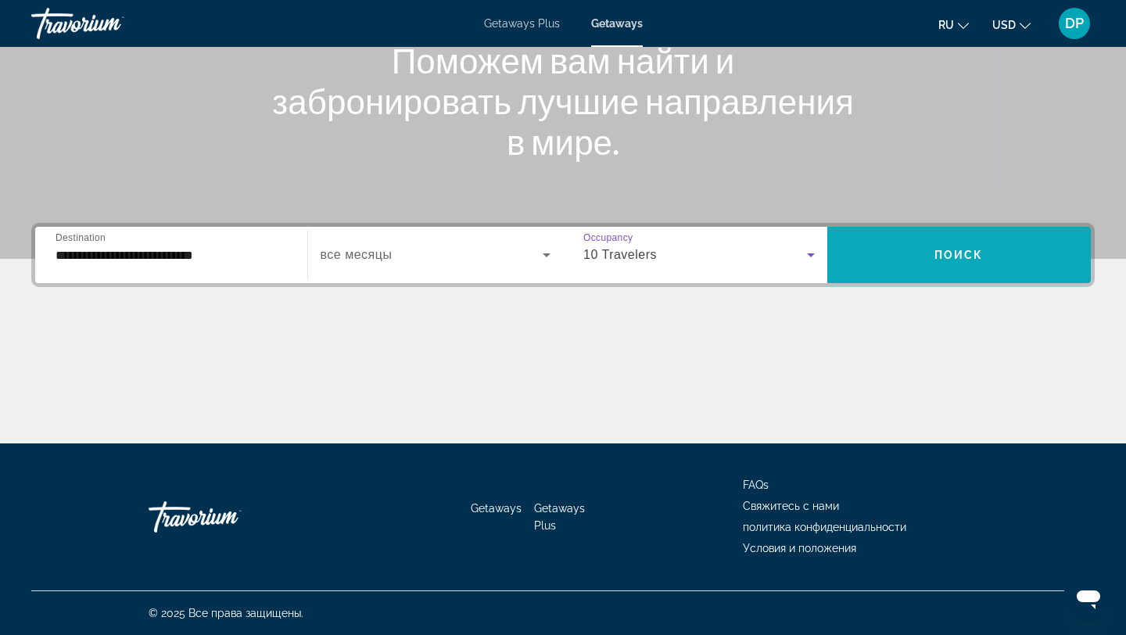
click at [915, 249] on span "Search widget" at bounding box center [959, 255] width 264 height 38
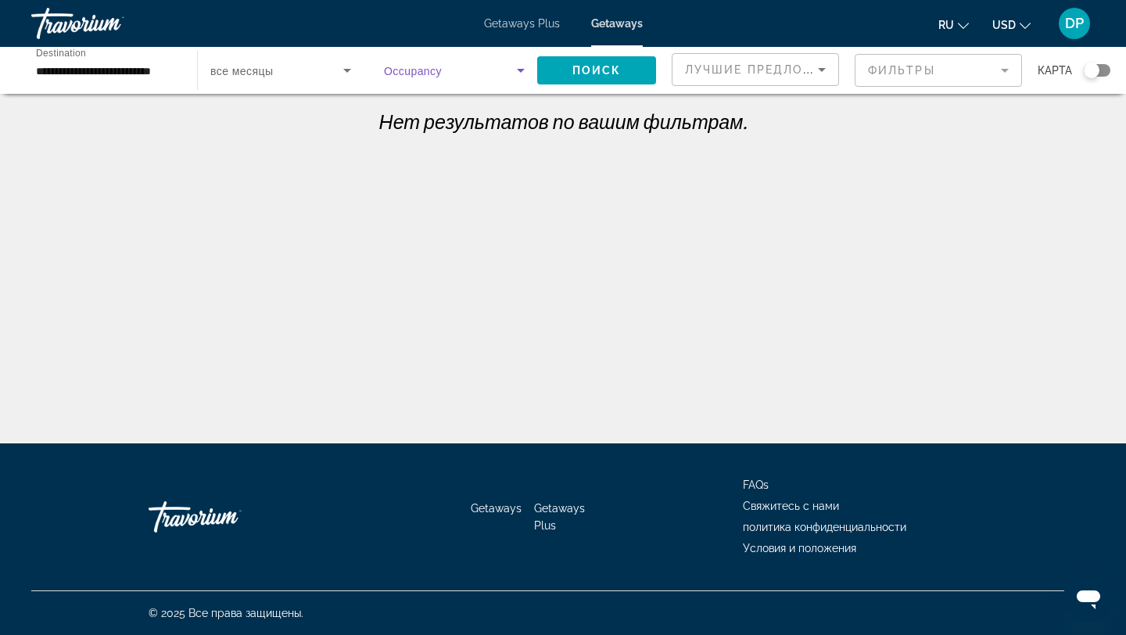
click at [504, 79] on span "Search widget" at bounding box center [450, 70] width 133 height 19
click at [475, 115] on mat-option "Всего гостей" at bounding box center [454, 118] width 166 height 38
click at [567, 59] on span "Search widget" at bounding box center [596, 71] width 119 height 38
